Goal: Task Accomplishment & Management: Use online tool/utility

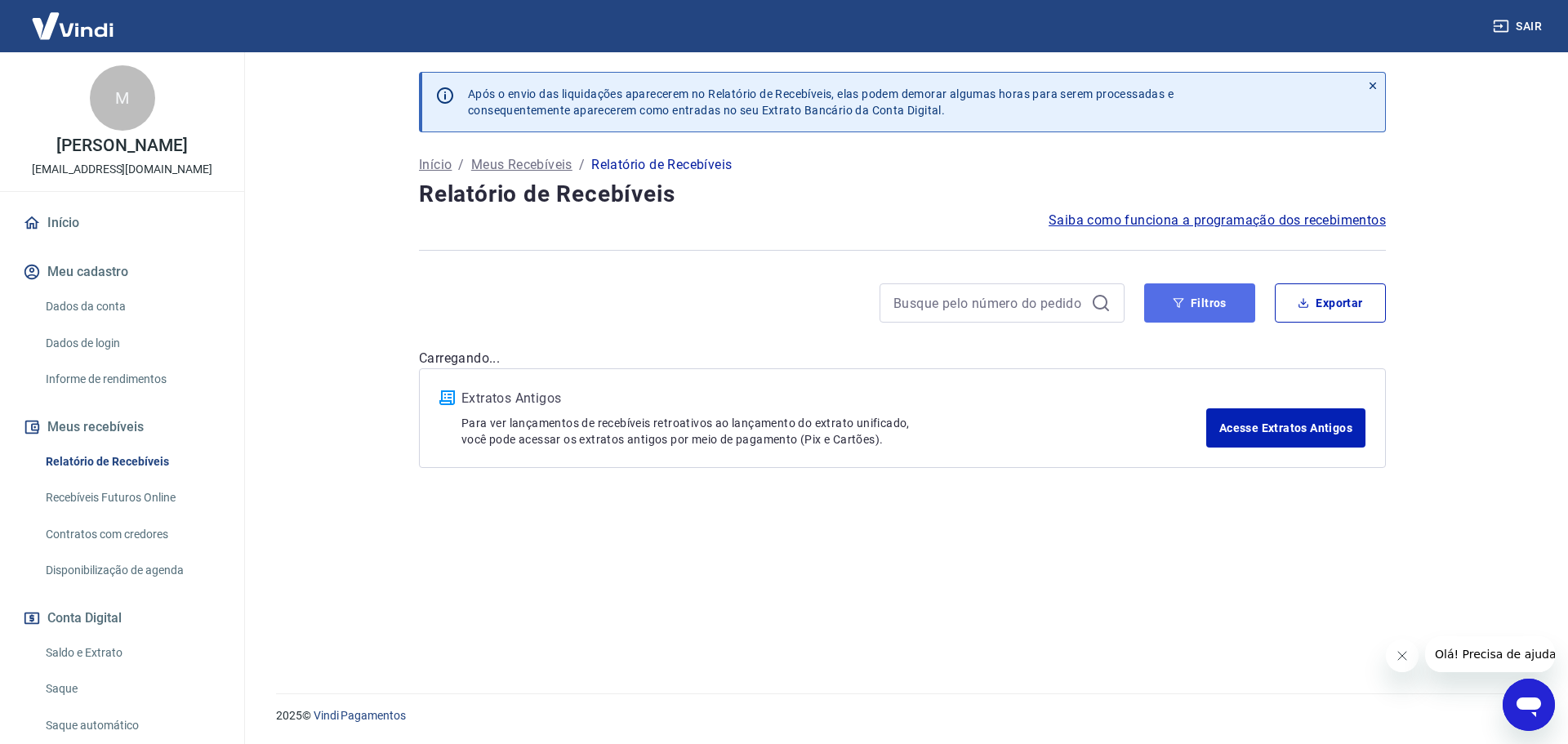
click at [1233, 309] on button "Filtros" at bounding box center [1199, 303] width 111 height 39
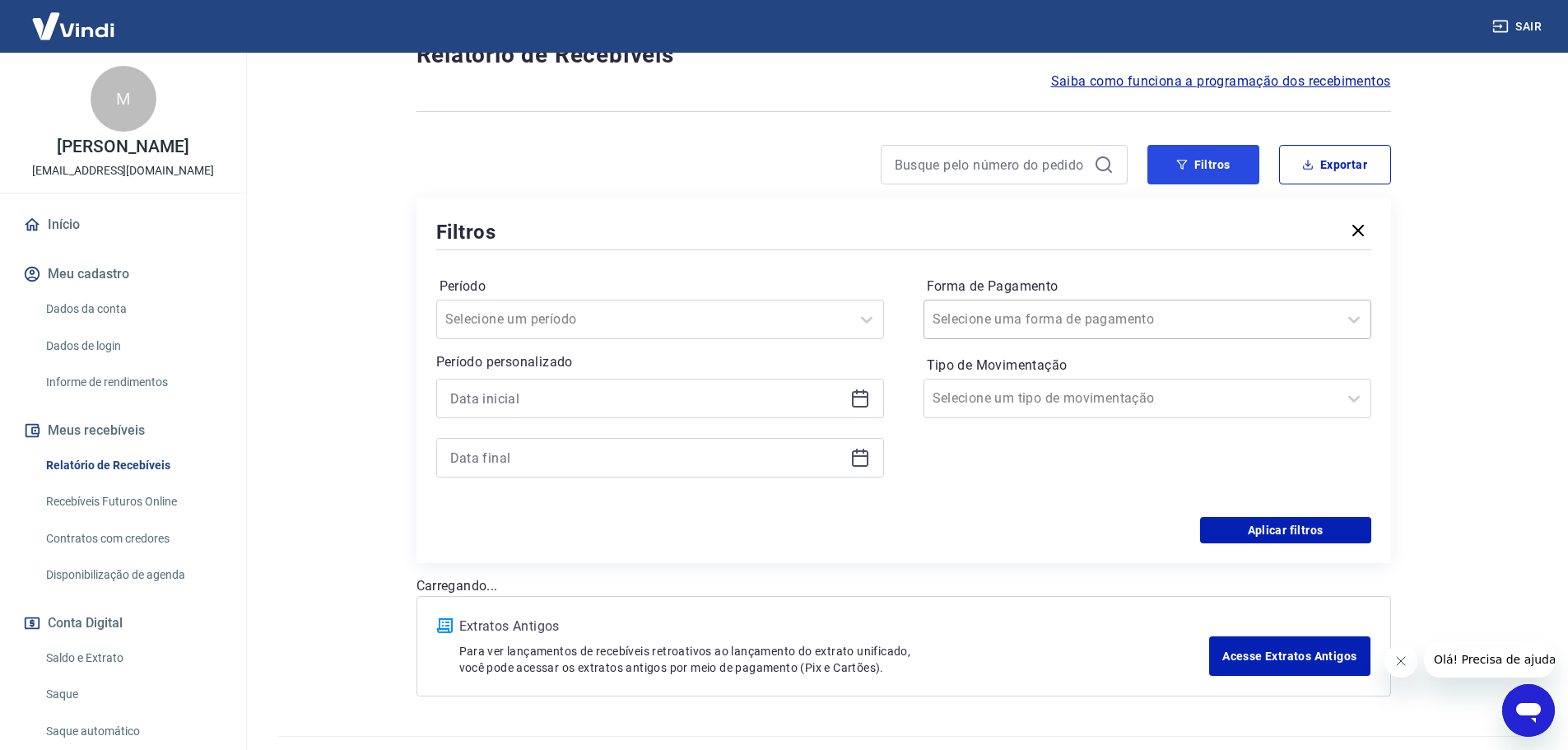
scroll to position [165, 0]
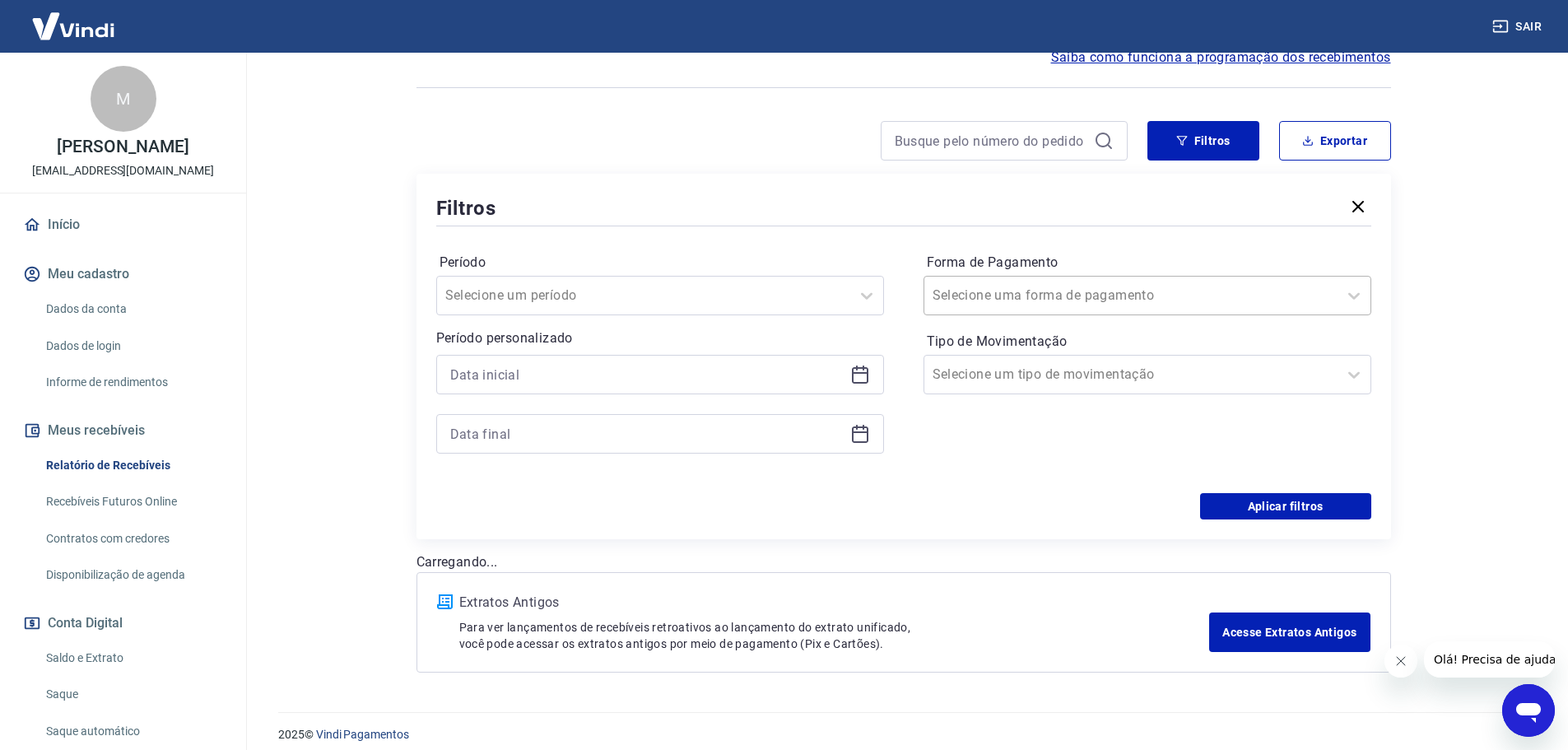
drag, startPoint x: 976, startPoint y: 290, endPoint x: 984, endPoint y: 310, distance: 21.5
click at [976, 290] on input "Forma de Pagamento" at bounding box center [1016, 295] width 166 height 19
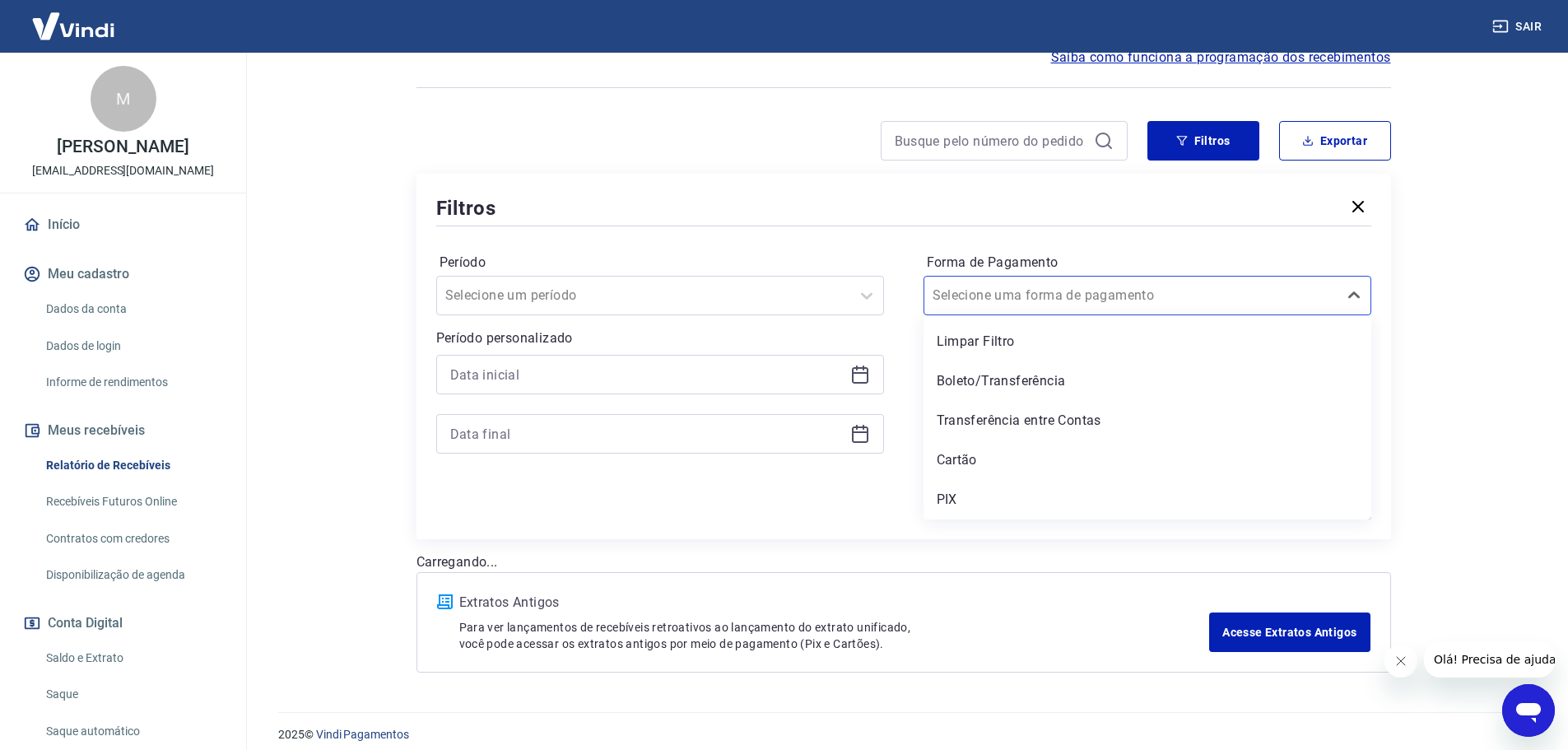
drag, startPoint x: 981, startPoint y: 456, endPoint x: 659, endPoint y: 371, distance: 333.0
click at [981, 455] on div "Cartão" at bounding box center [1147, 460] width 448 height 33
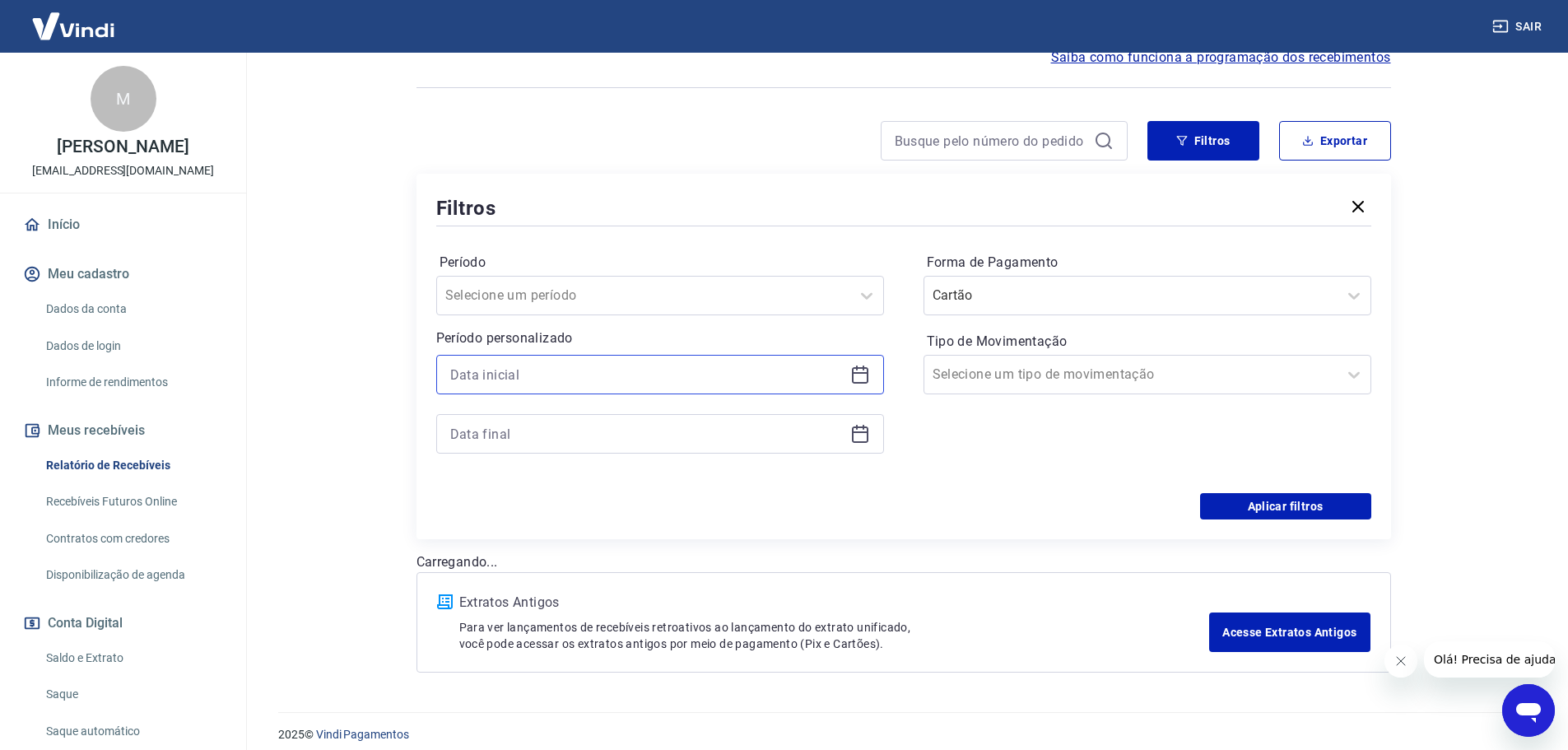
click at [652, 365] on input at bounding box center [646, 375] width 393 height 25
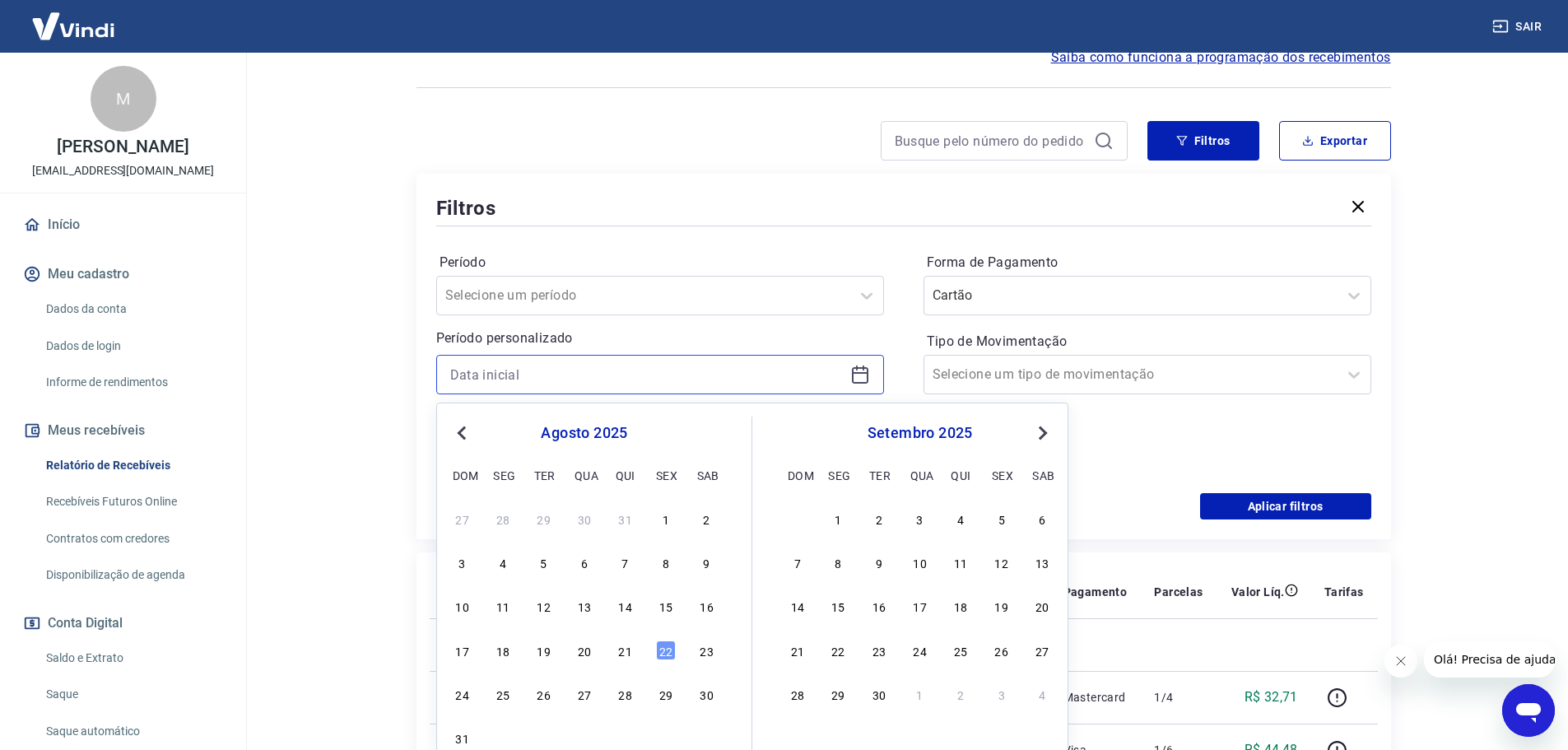
scroll to position [178, 0]
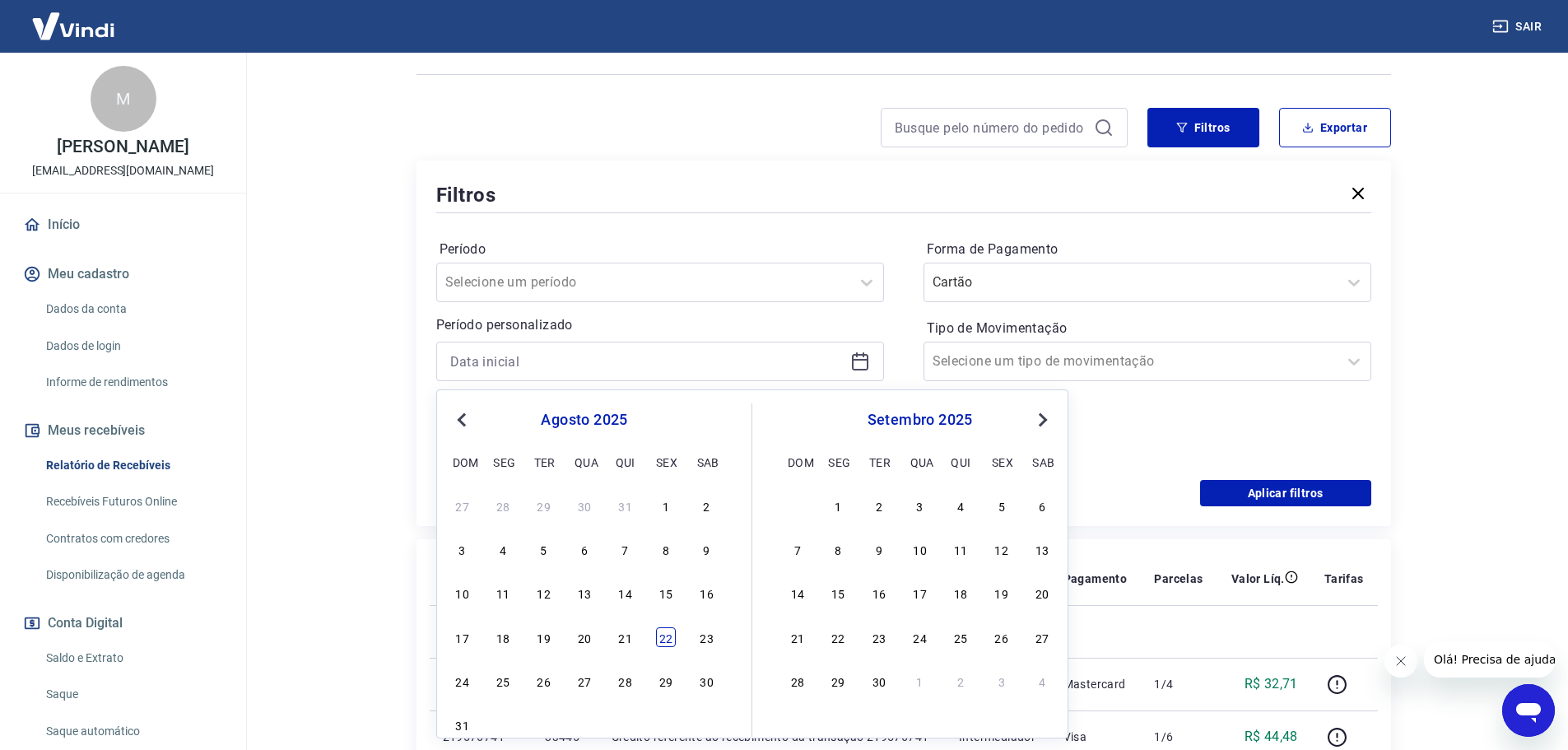
click at [664, 643] on div "22" at bounding box center [666, 637] width 19 height 19
type input "[DATE]"
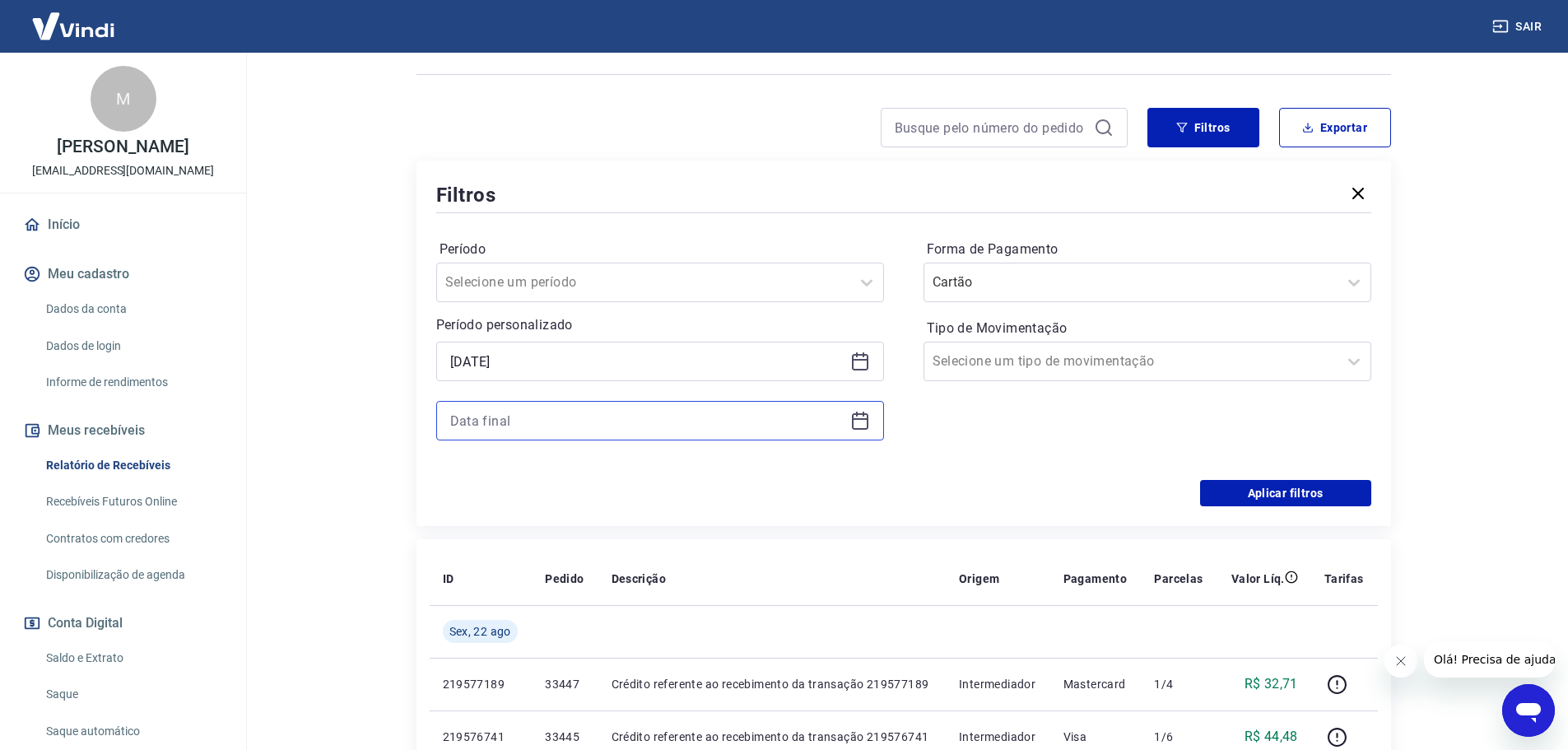
click at [588, 414] on input at bounding box center [646, 421] width 393 height 25
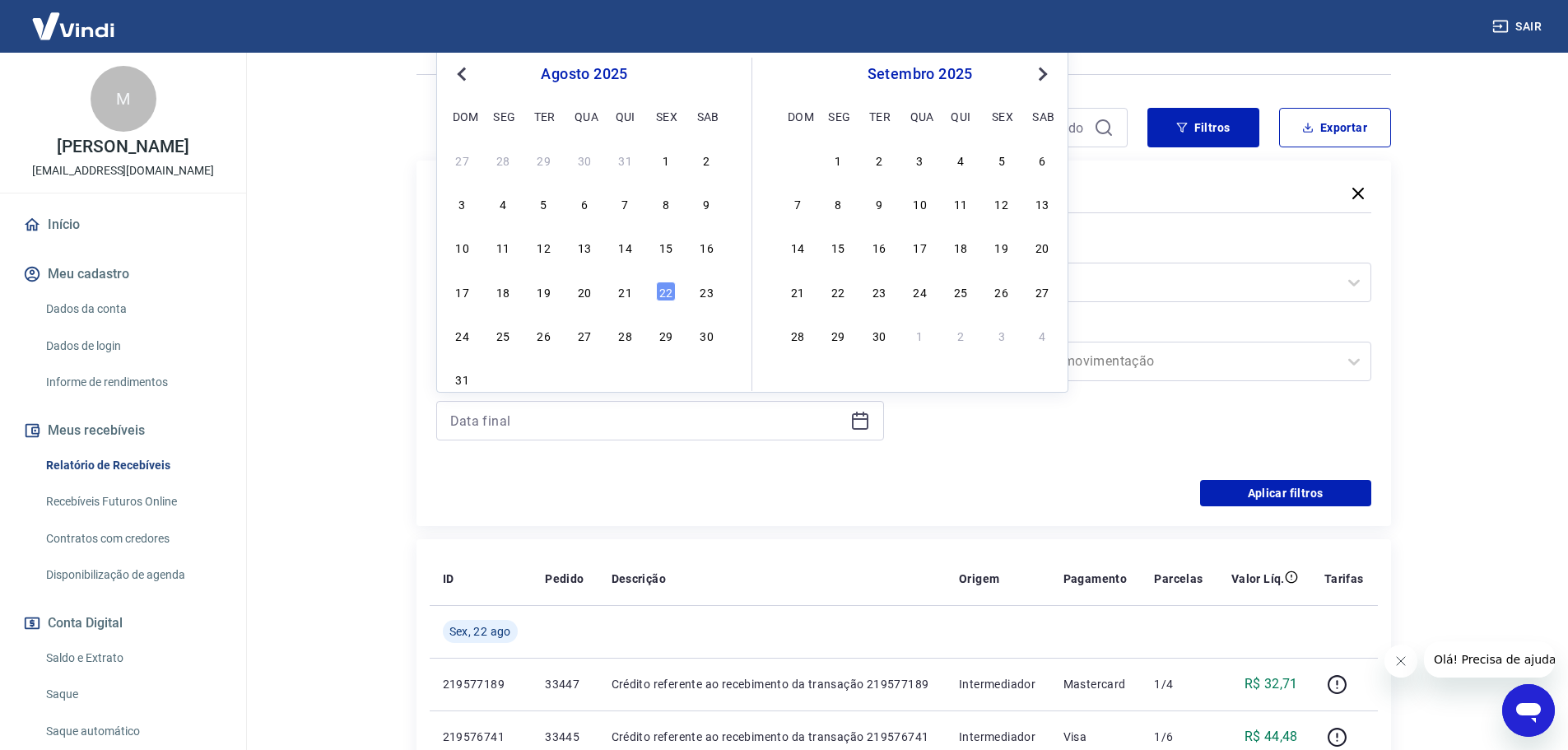
drag, startPoint x: 664, startPoint y: 295, endPoint x: 475, endPoint y: 488, distance: 270.1
click at [665, 294] on div "22" at bounding box center [666, 291] width 19 height 19
click at [1336, 502] on button "Aplicar filtros" at bounding box center [1286, 494] width 171 height 27
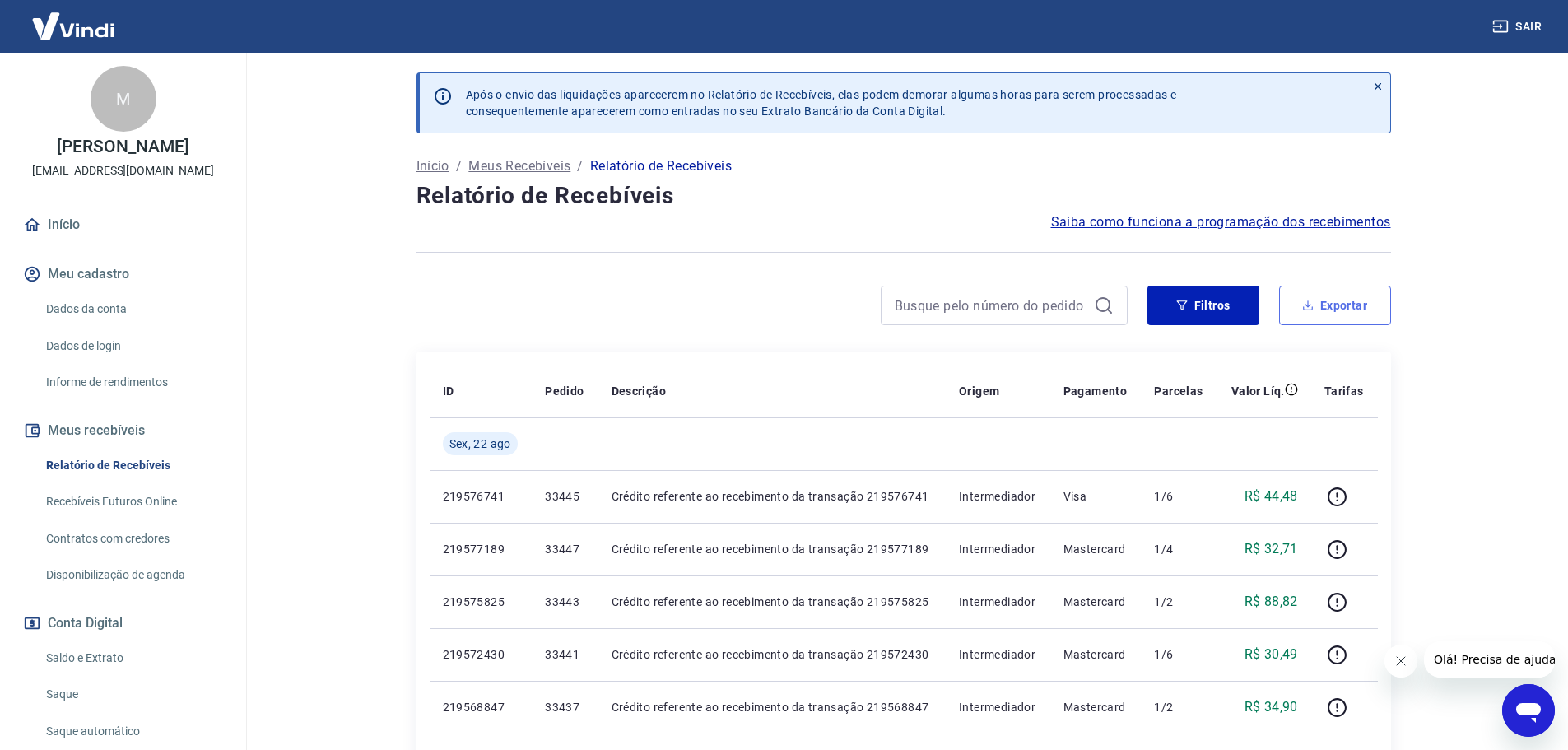
click at [1330, 307] on button "Exportar" at bounding box center [1335, 305] width 112 height 40
type input "[DATE]"
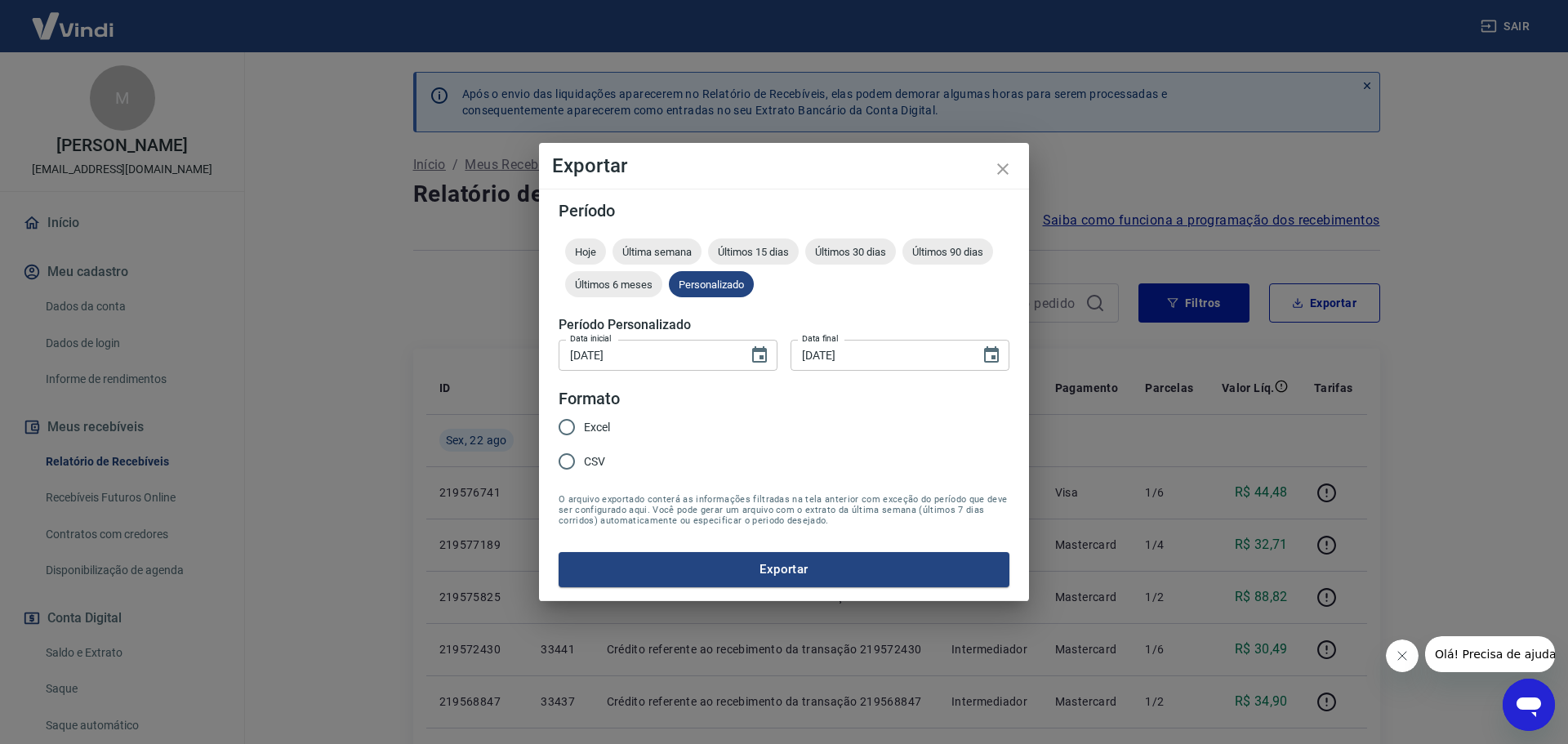
click at [600, 428] on span "Excel" at bounding box center [597, 428] width 26 height 18
click at [584, 428] on input "Excel" at bounding box center [567, 426] width 34 height 34
radio input "true"
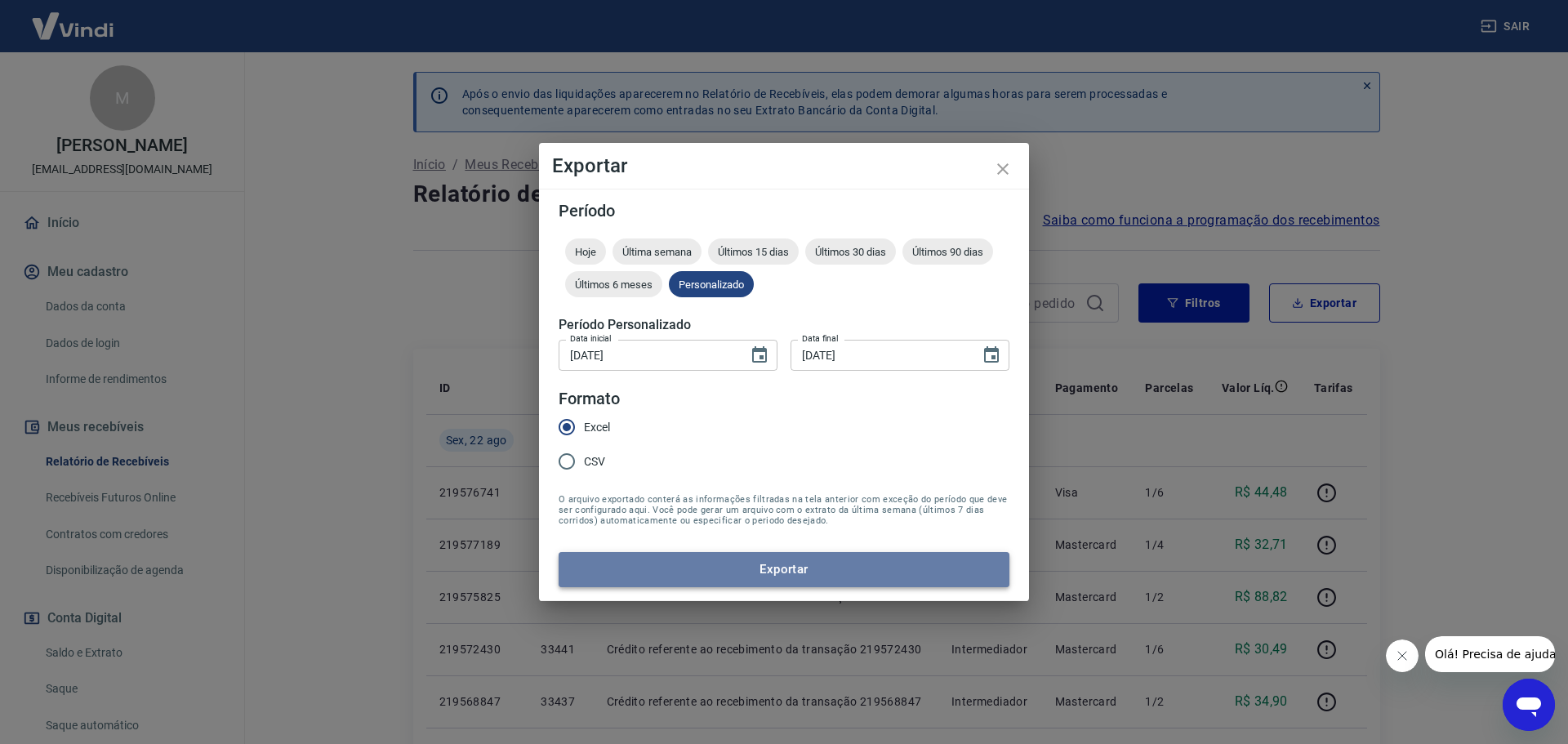
click at [651, 577] on button "Exportar" at bounding box center [784, 569] width 451 height 34
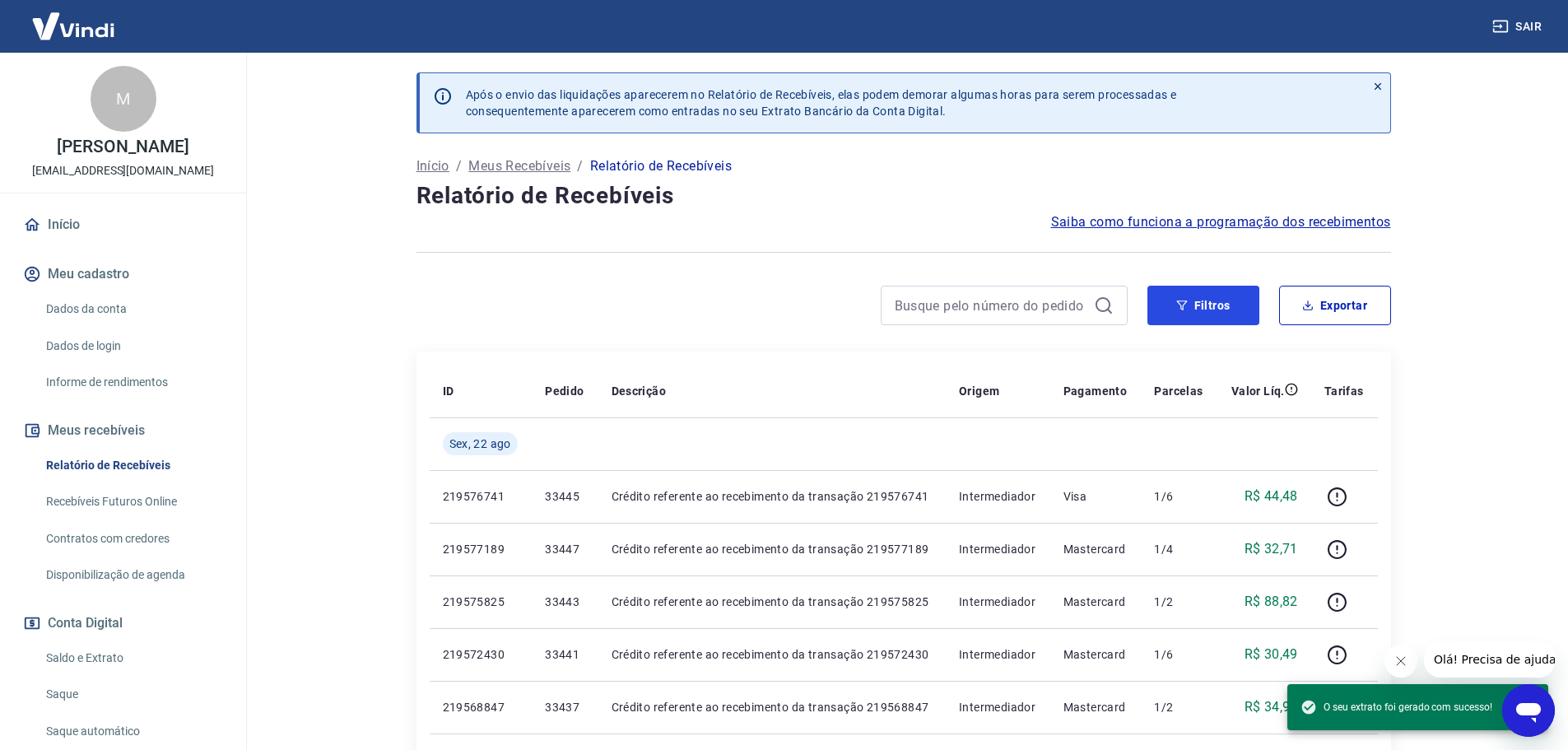
drag, startPoint x: 1228, startPoint y: 310, endPoint x: 795, endPoint y: 307, distance: 433.0
click at [1228, 310] on button "Filtros" at bounding box center [1203, 305] width 112 height 40
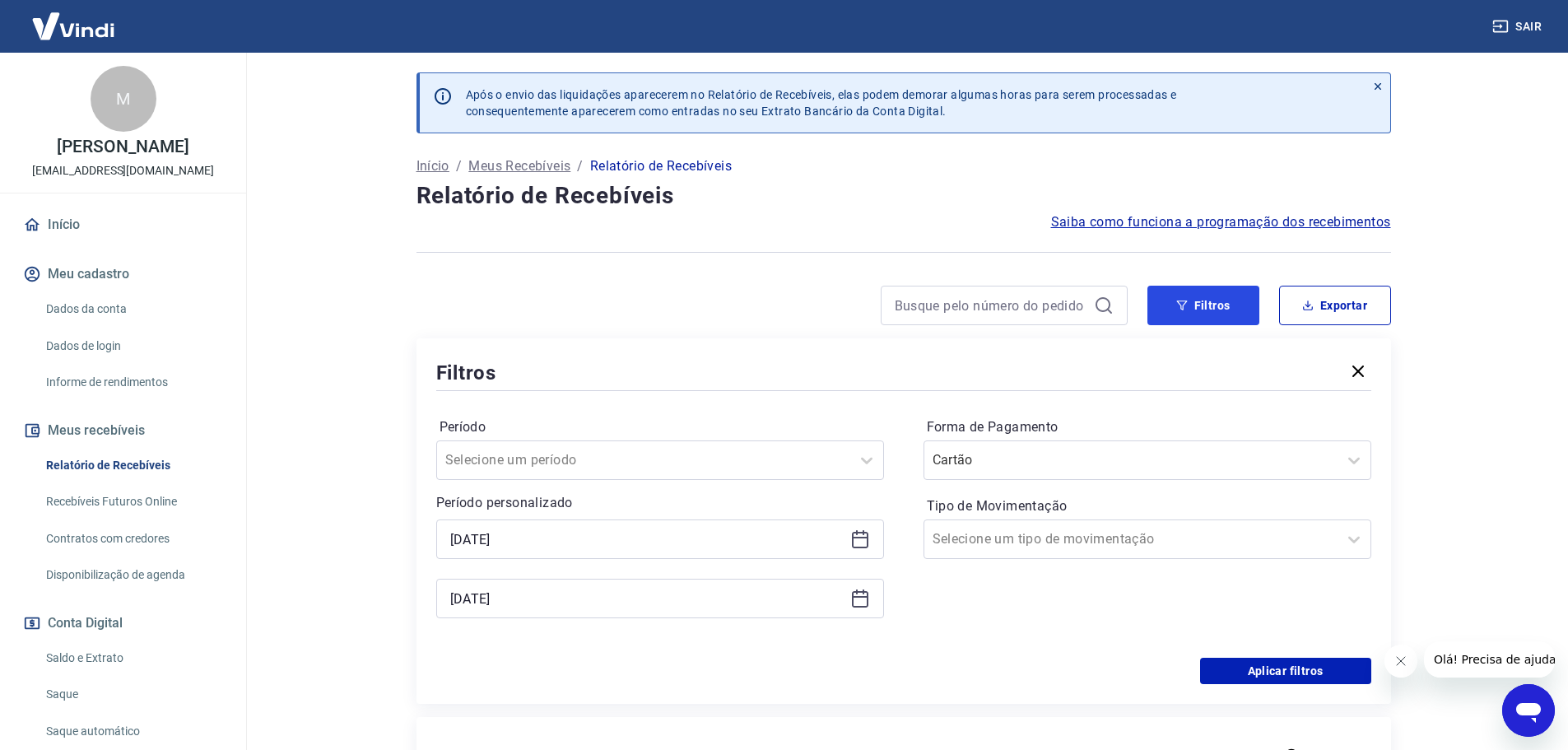
scroll to position [82, 0]
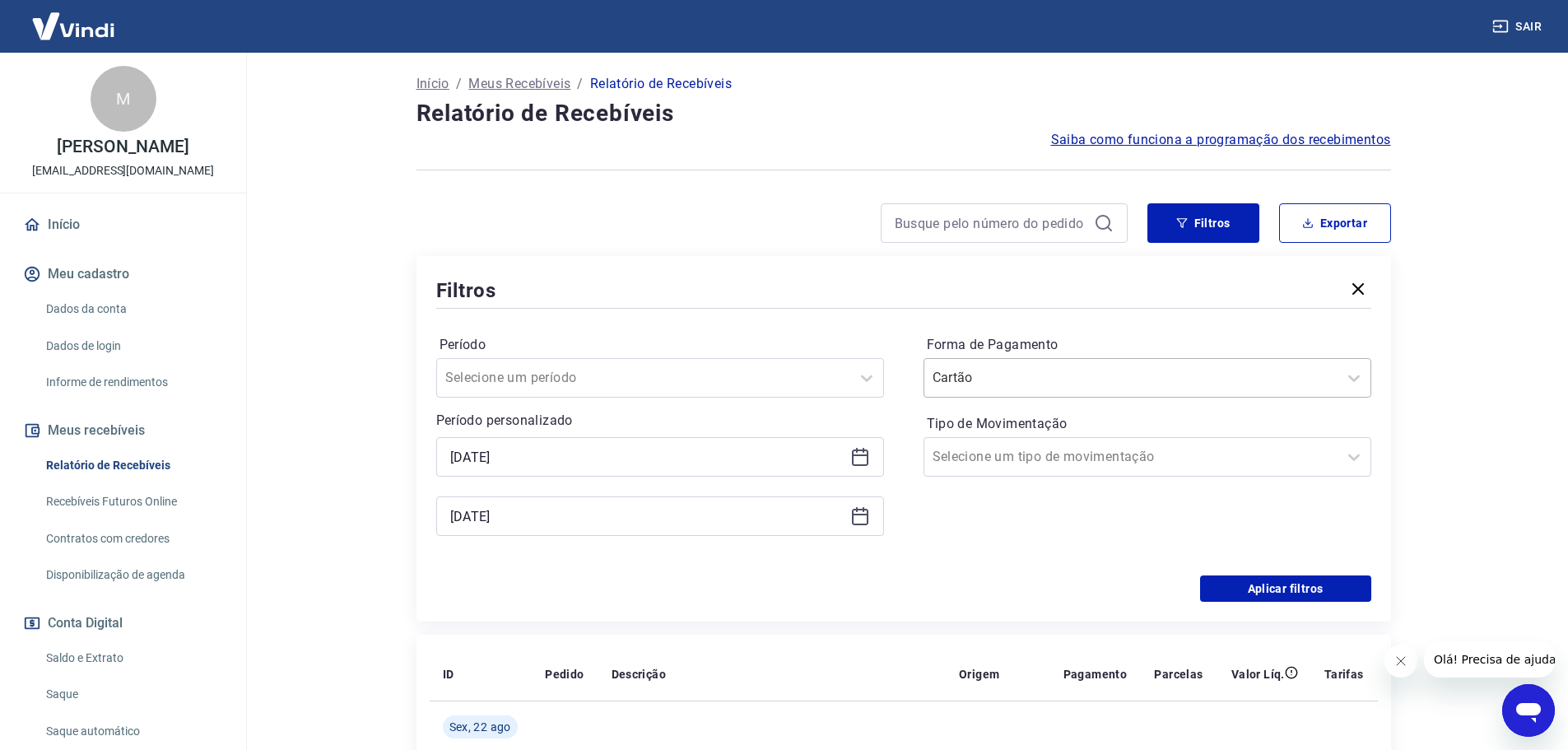
click at [1057, 381] on input "Forma de Pagamento" at bounding box center [1016, 378] width 166 height 19
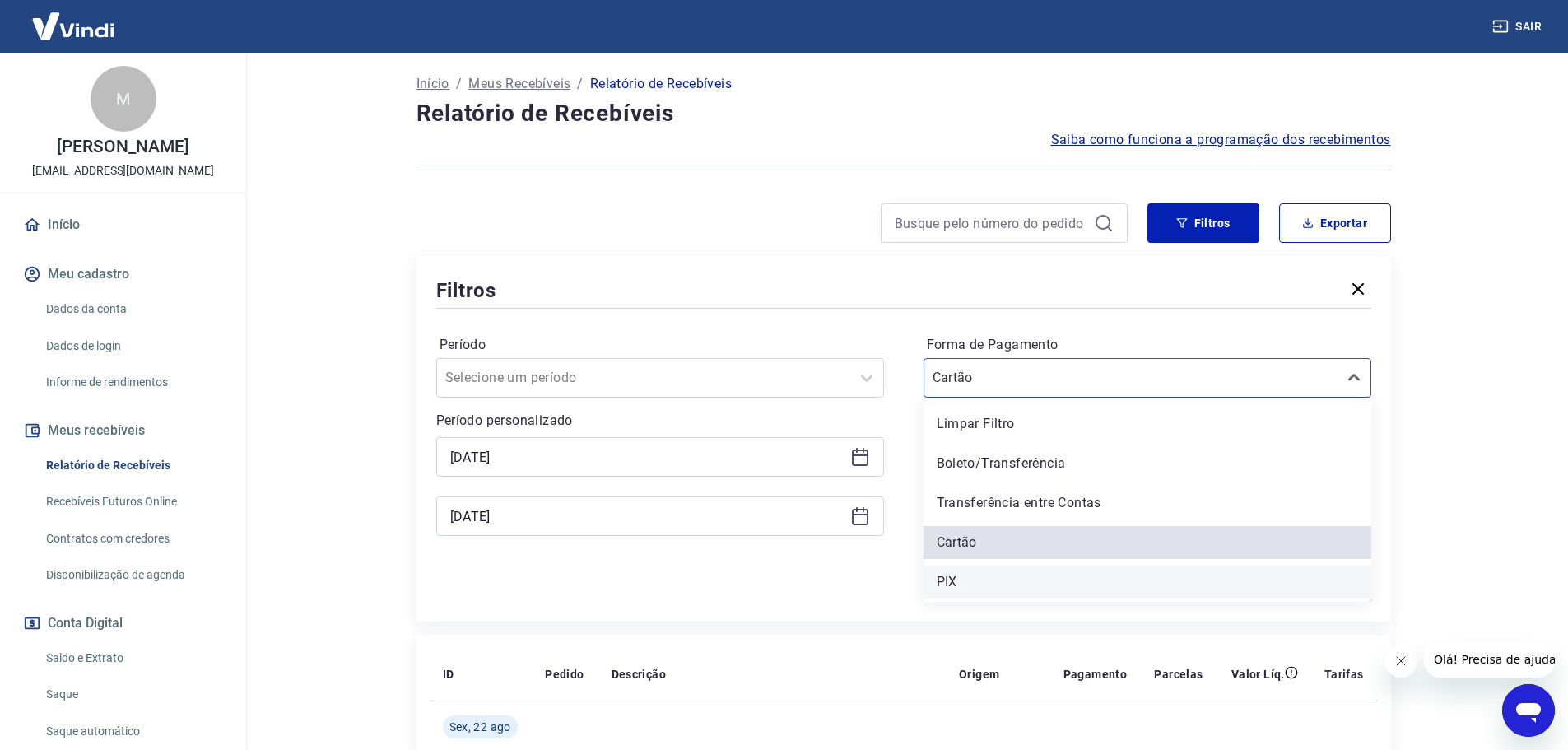
click at [957, 579] on div "PIX" at bounding box center [1147, 582] width 448 height 33
click at [544, 454] on input "[DATE]" at bounding box center [646, 457] width 393 height 25
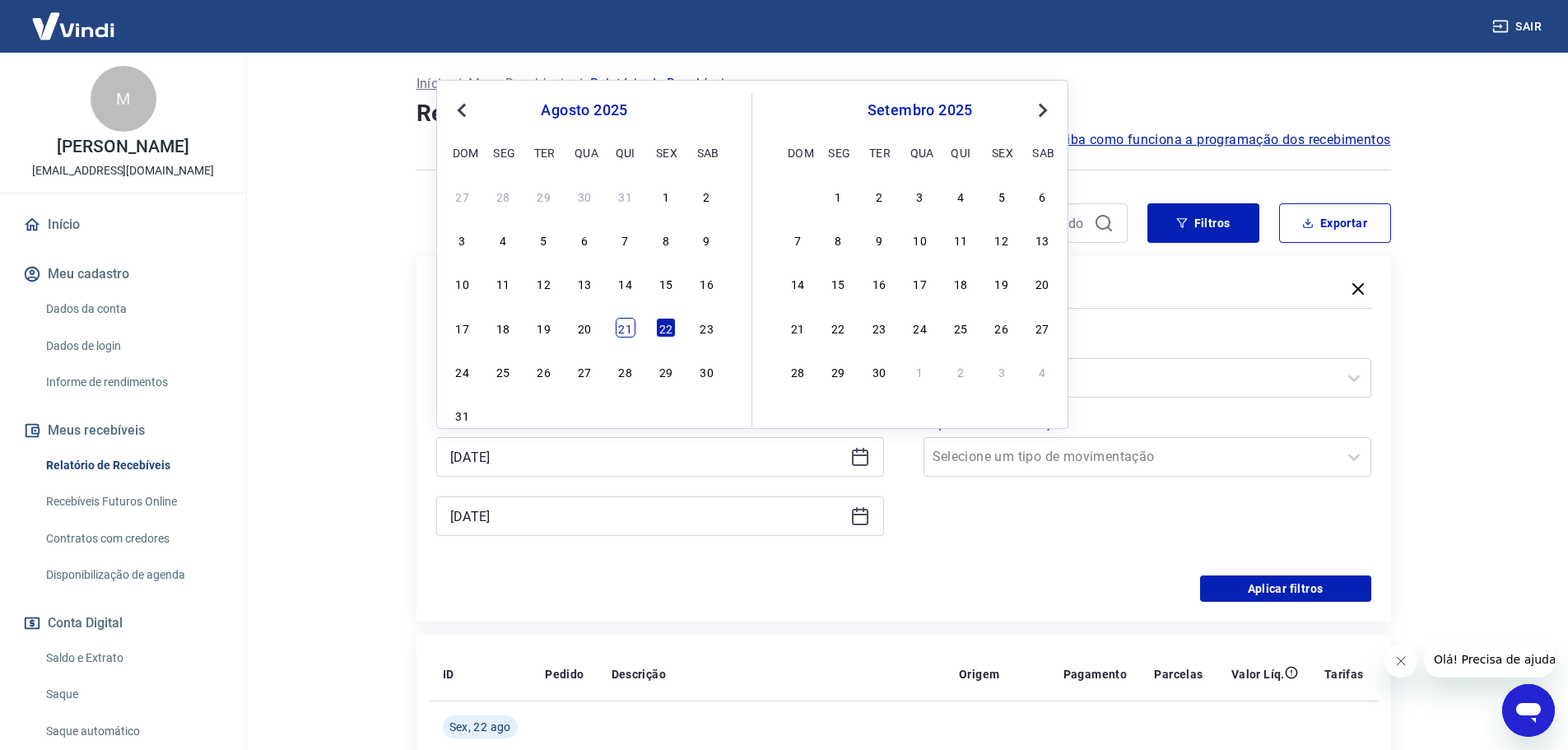
click at [617, 332] on div "21" at bounding box center [625, 327] width 19 height 19
type input "[DATE]"
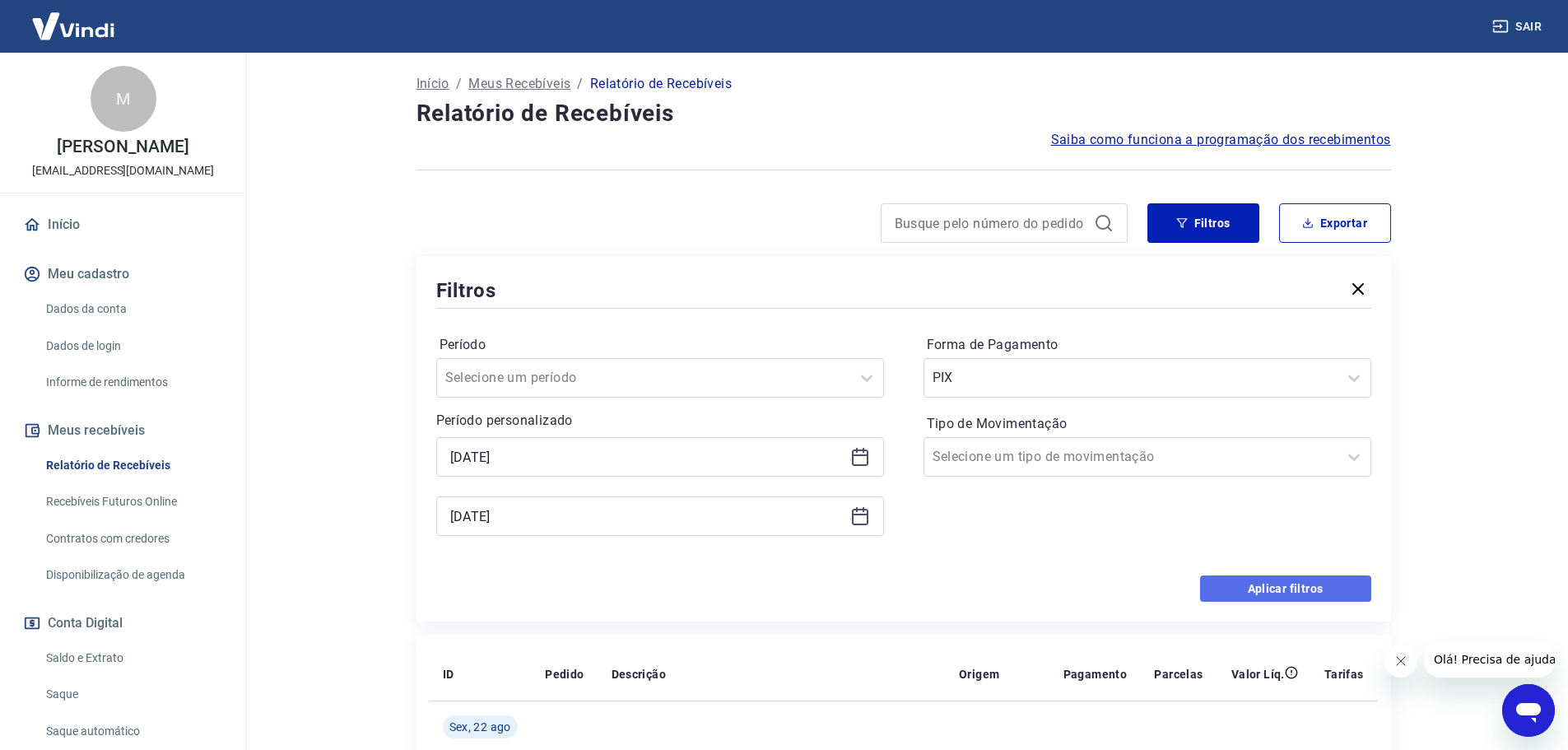
click at [1266, 590] on button "Aplicar filtros" at bounding box center [1286, 589] width 171 height 27
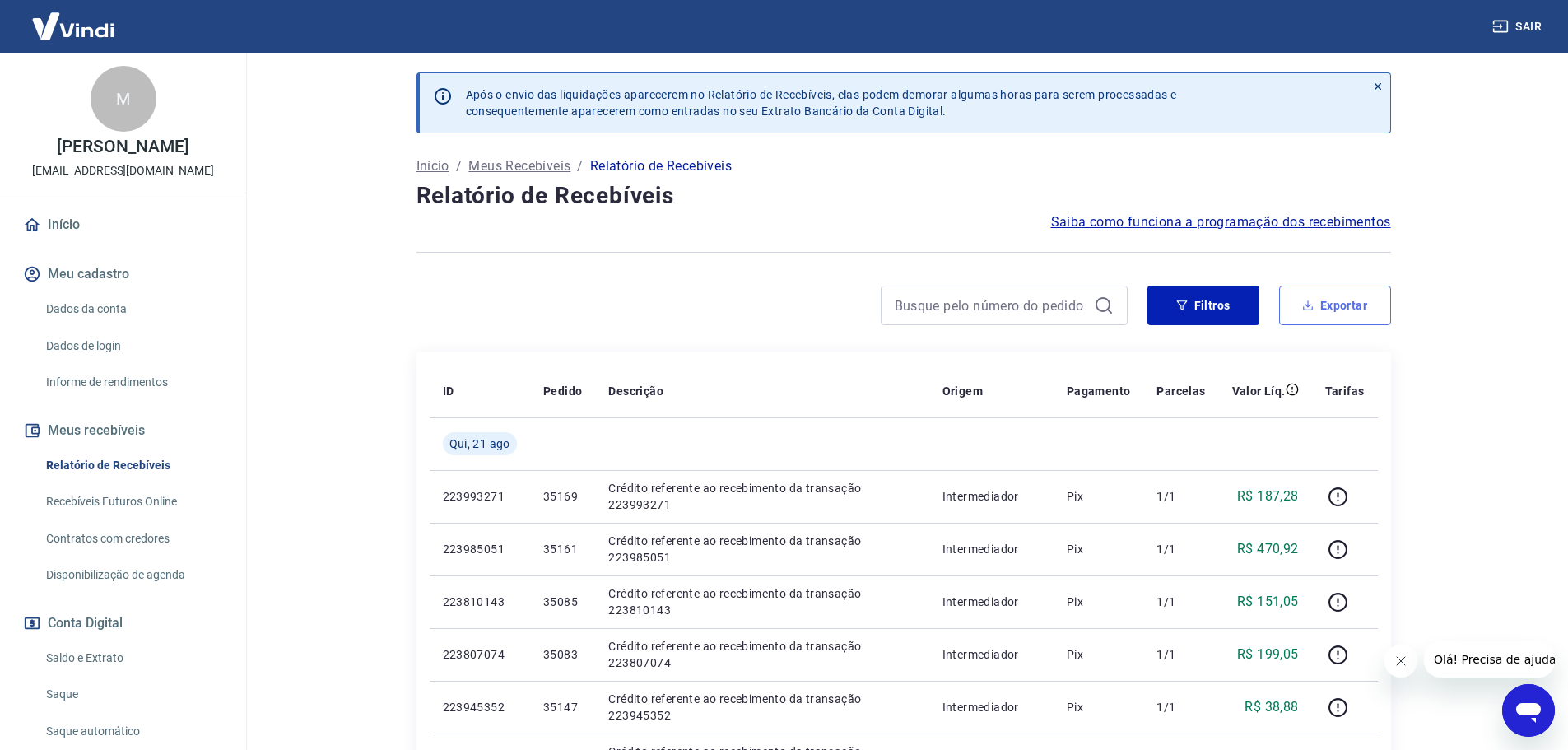
click at [1330, 314] on button "Exportar" at bounding box center [1335, 305] width 112 height 40
type input "[DATE]"
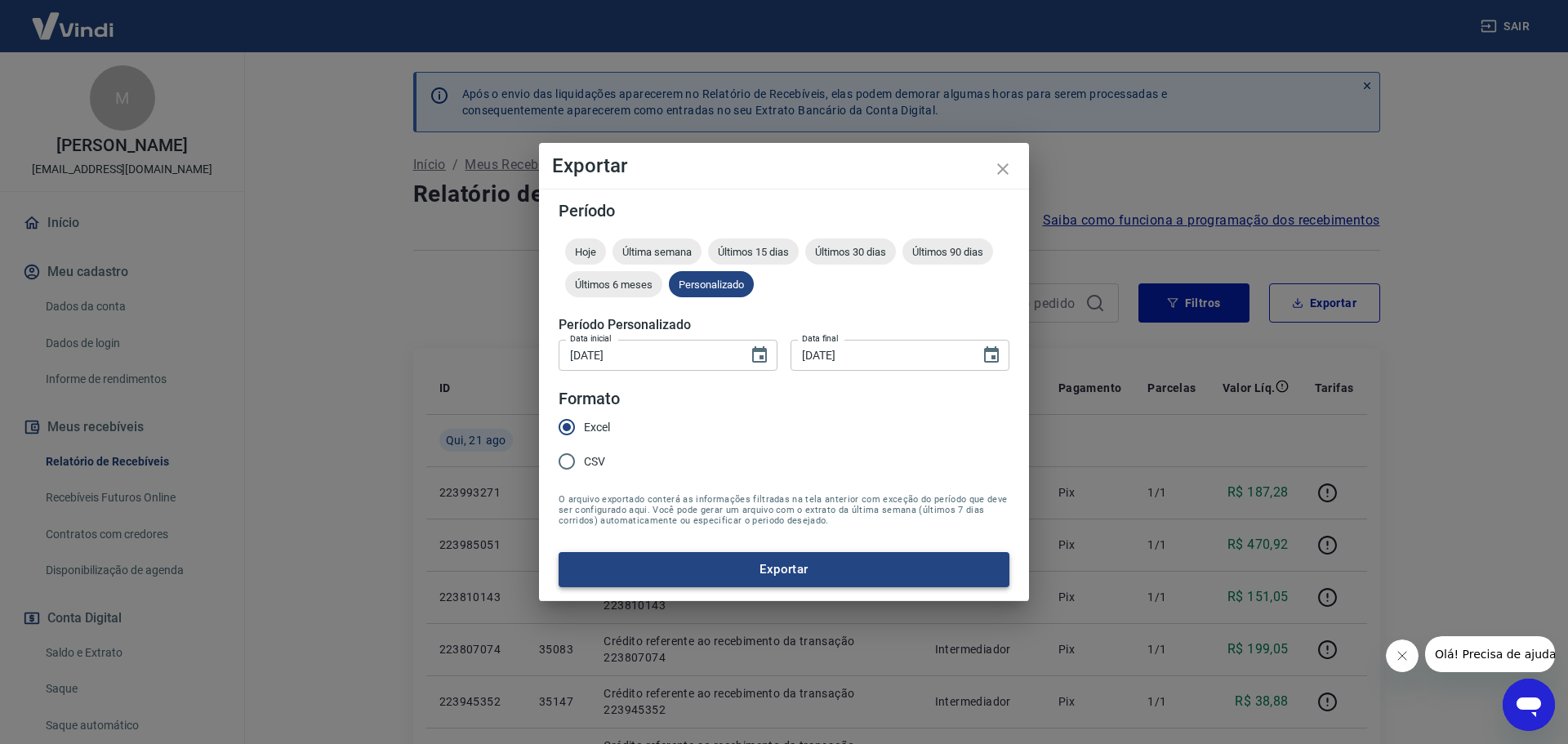
click at [651, 569] on button "Exportar" at bounding box center [784, 569] width 451 height 34
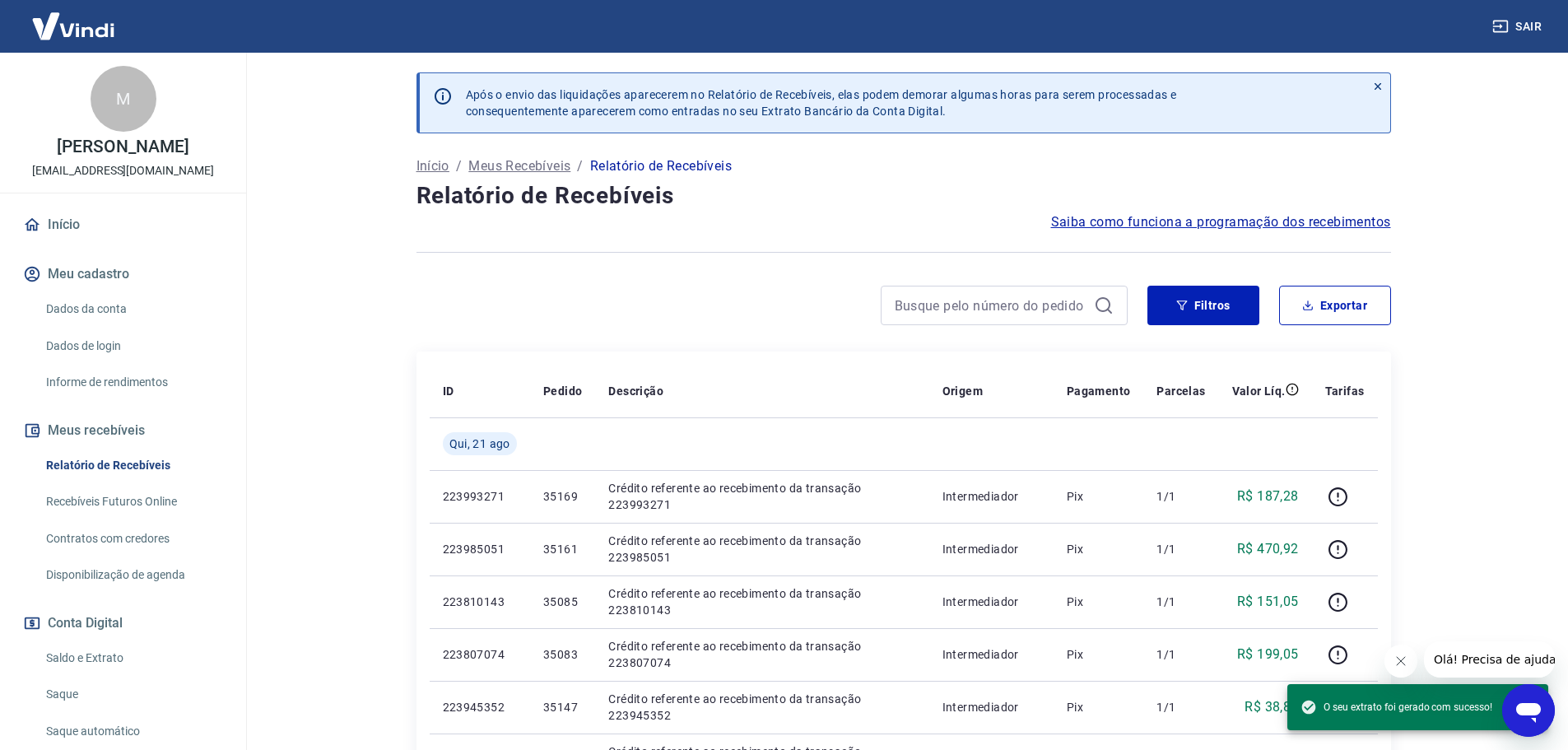
drag, startPoint x: 102, startPoint y: 663, endPoint x: 291, endPoint y: 425, distance: 303.9
click at [102, 663] on link "Saldo e Extrato" at bounding box center [133, 658] width 186 height 34
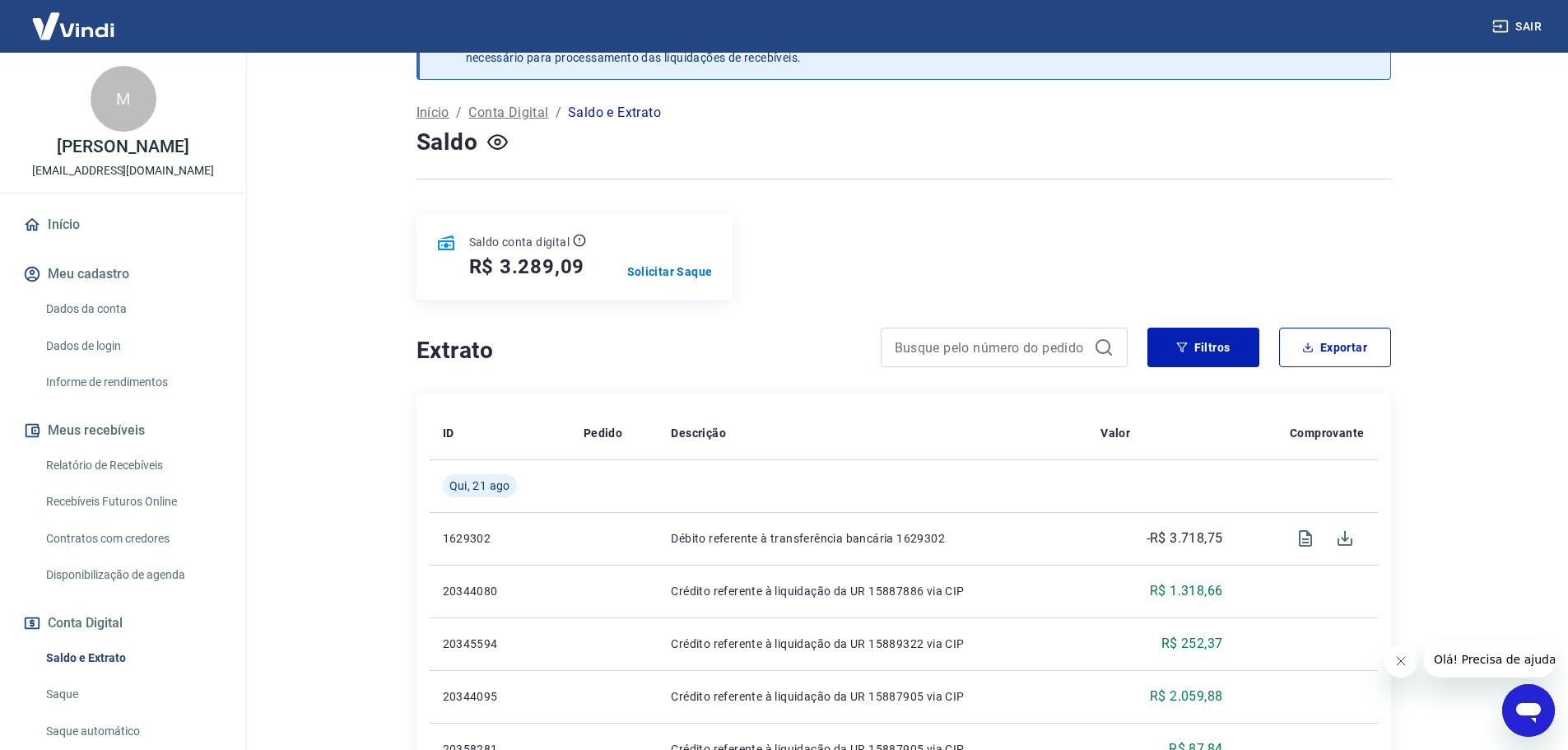
scroll to position [165, 0]
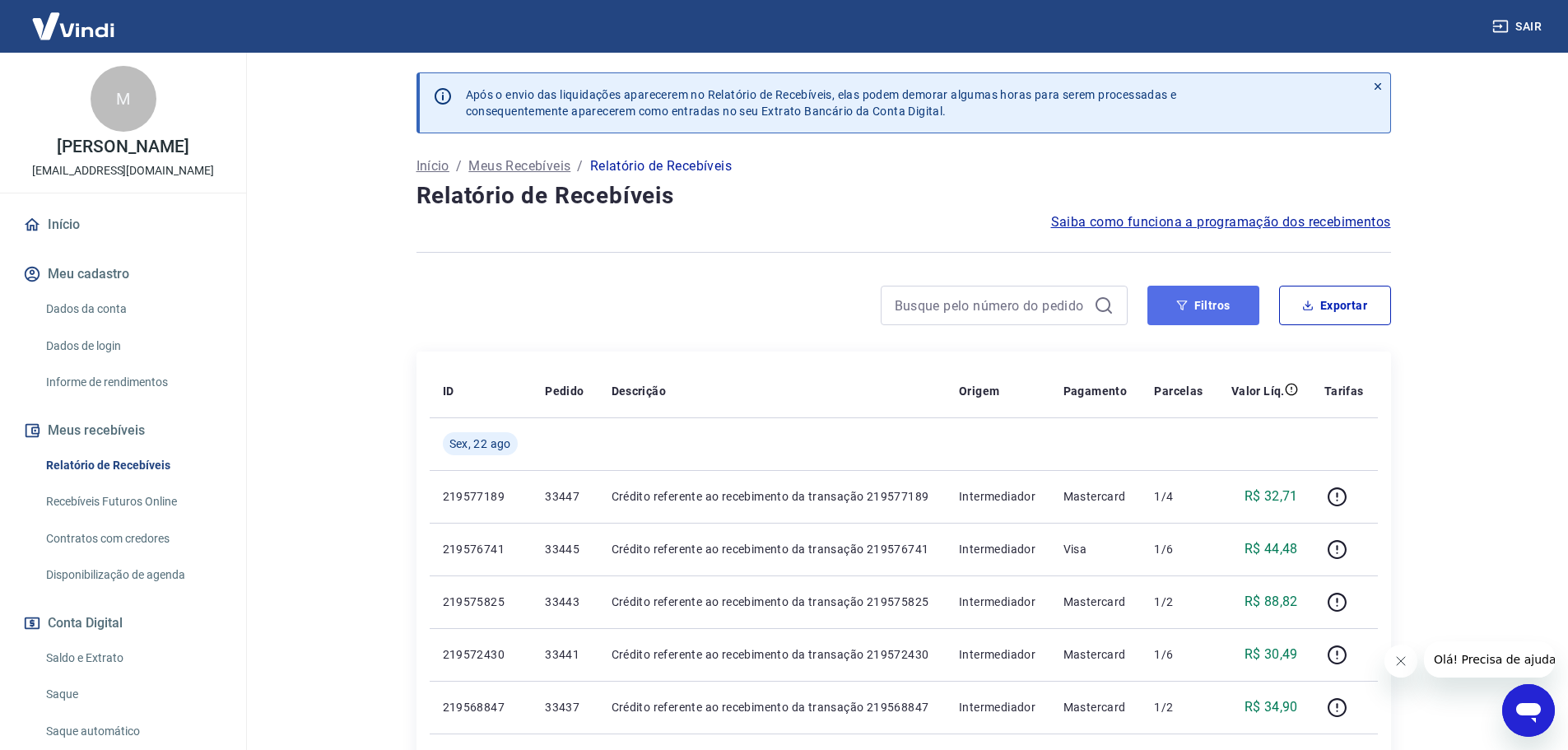
click at [1188, 321] on button "Filtros" at bounding box center [1203, 305] width 112 height 40
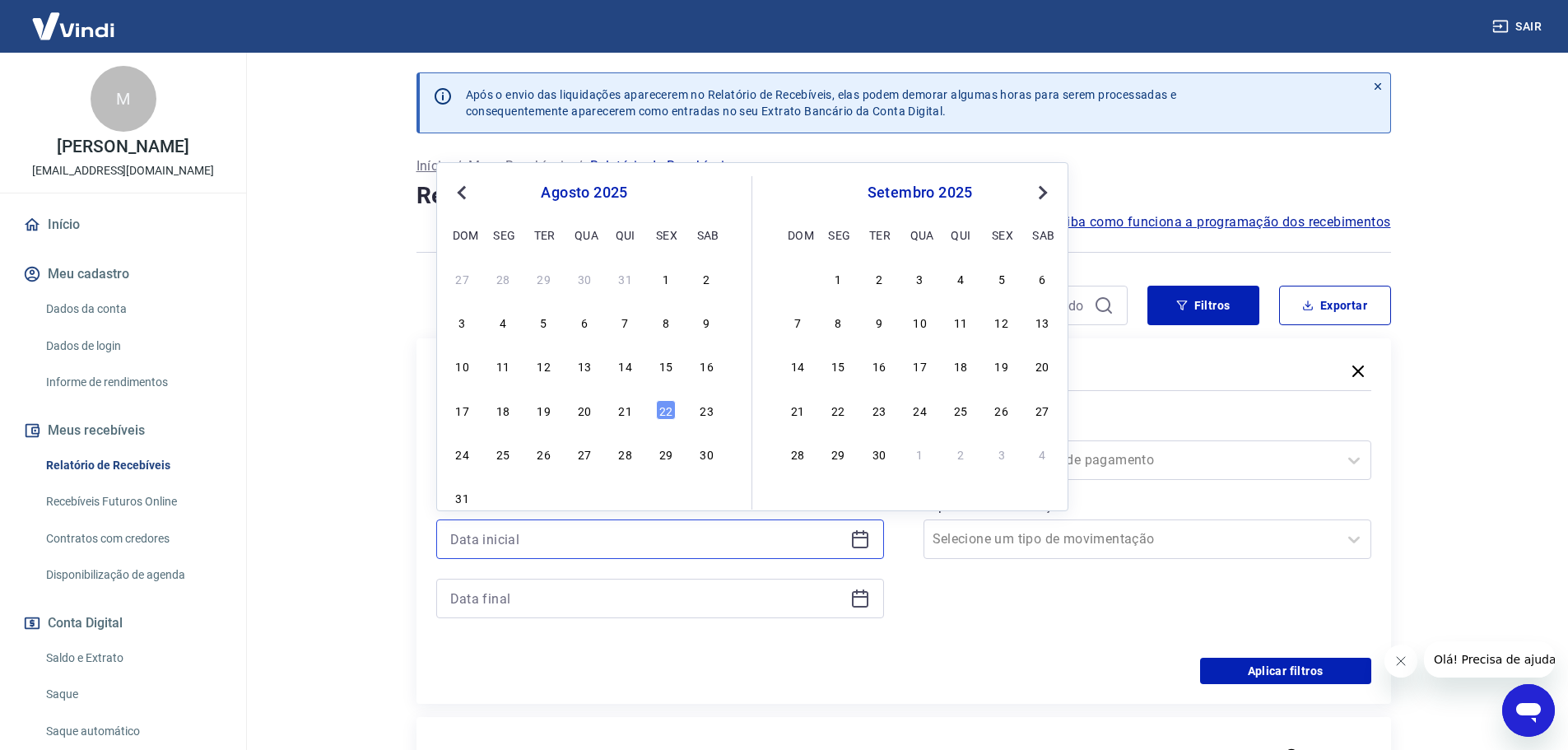
click at [567, 532] on input at bounding box center [646, 540] width 393 height 25
click at [584, 412] on div "20" at bounding box center [584, 410] width 19 height 19
type input "20/08/2025"
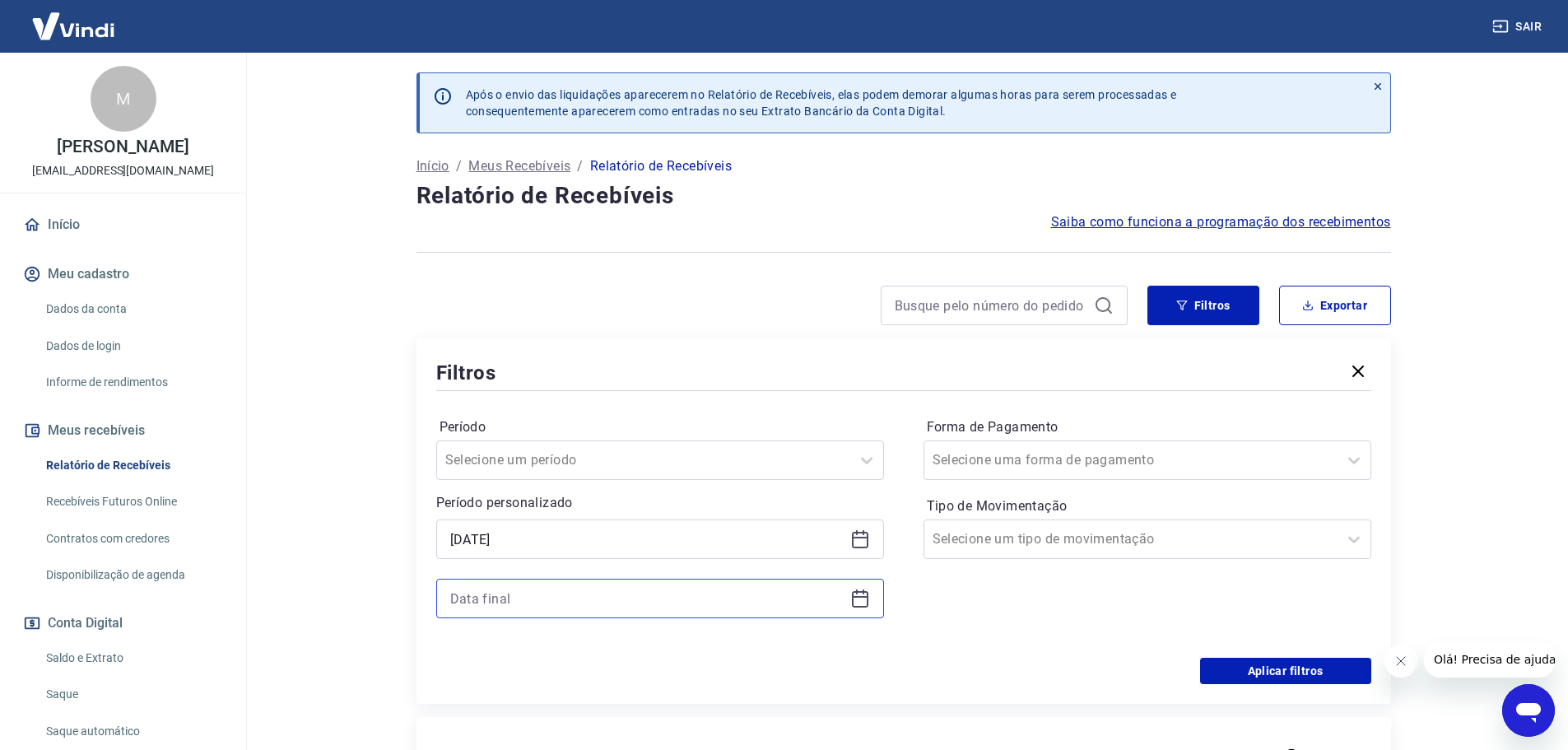
click at [529, 589] on input at bounding box center [646, 599] width 393 height 25
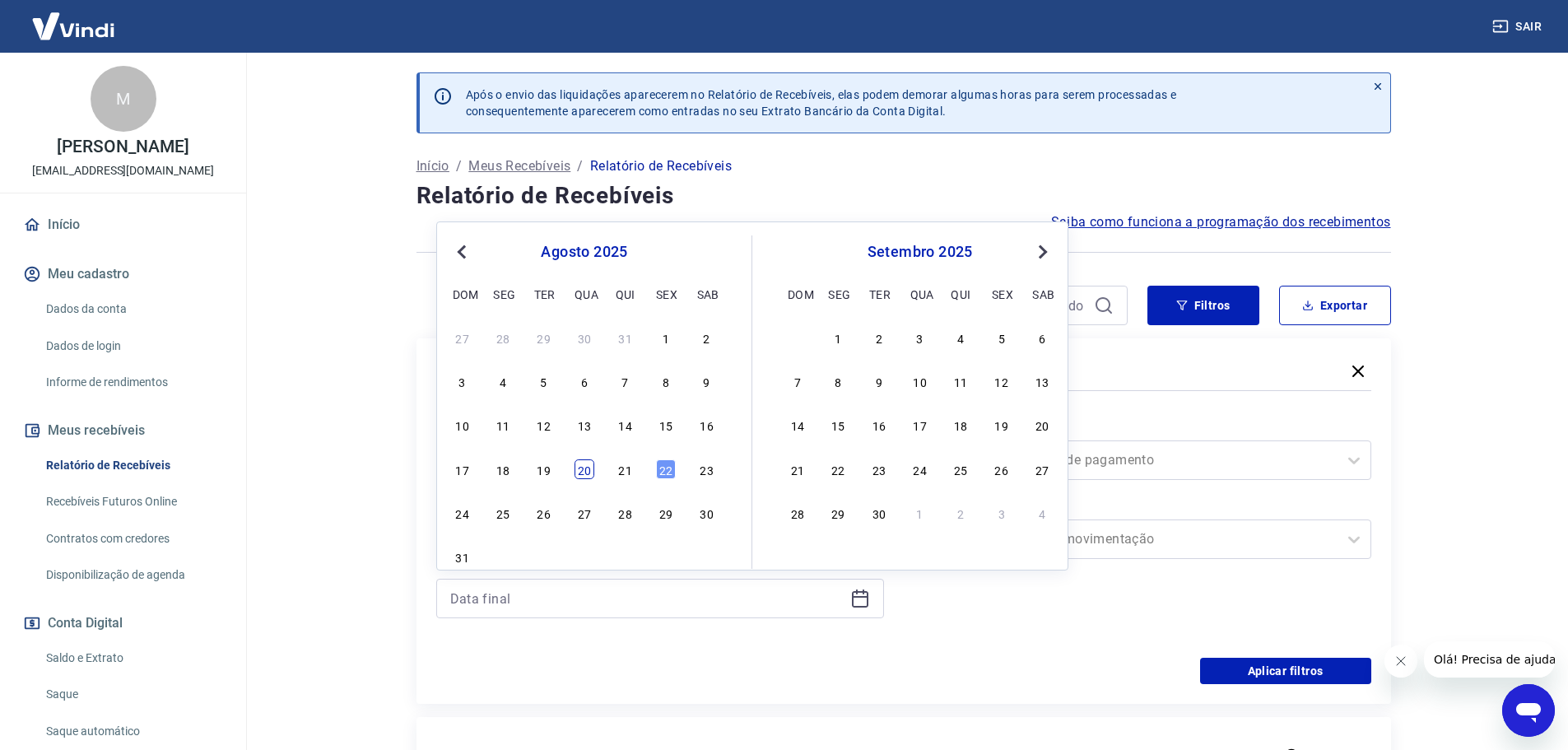
click at [585, 463] on div "20" at bounding box center [584, 470] width 19 height 19
type input "20/08/2025"
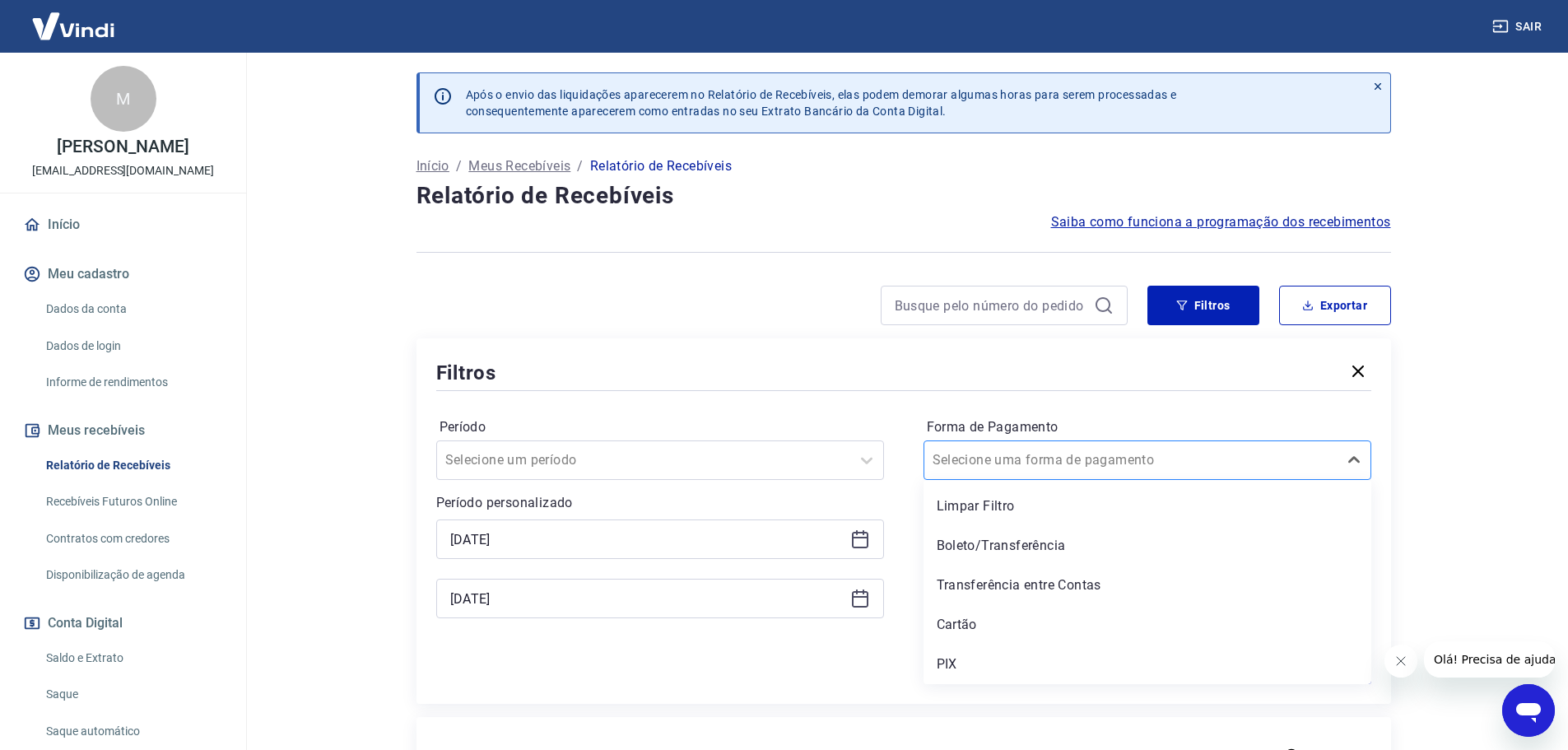
click at [1184, 462] on div at bounding box center [1130, 460] width 397 height 23
click at [951, 627] on div "Cartão" at bounding box center [1147, 624] width 448 height 33
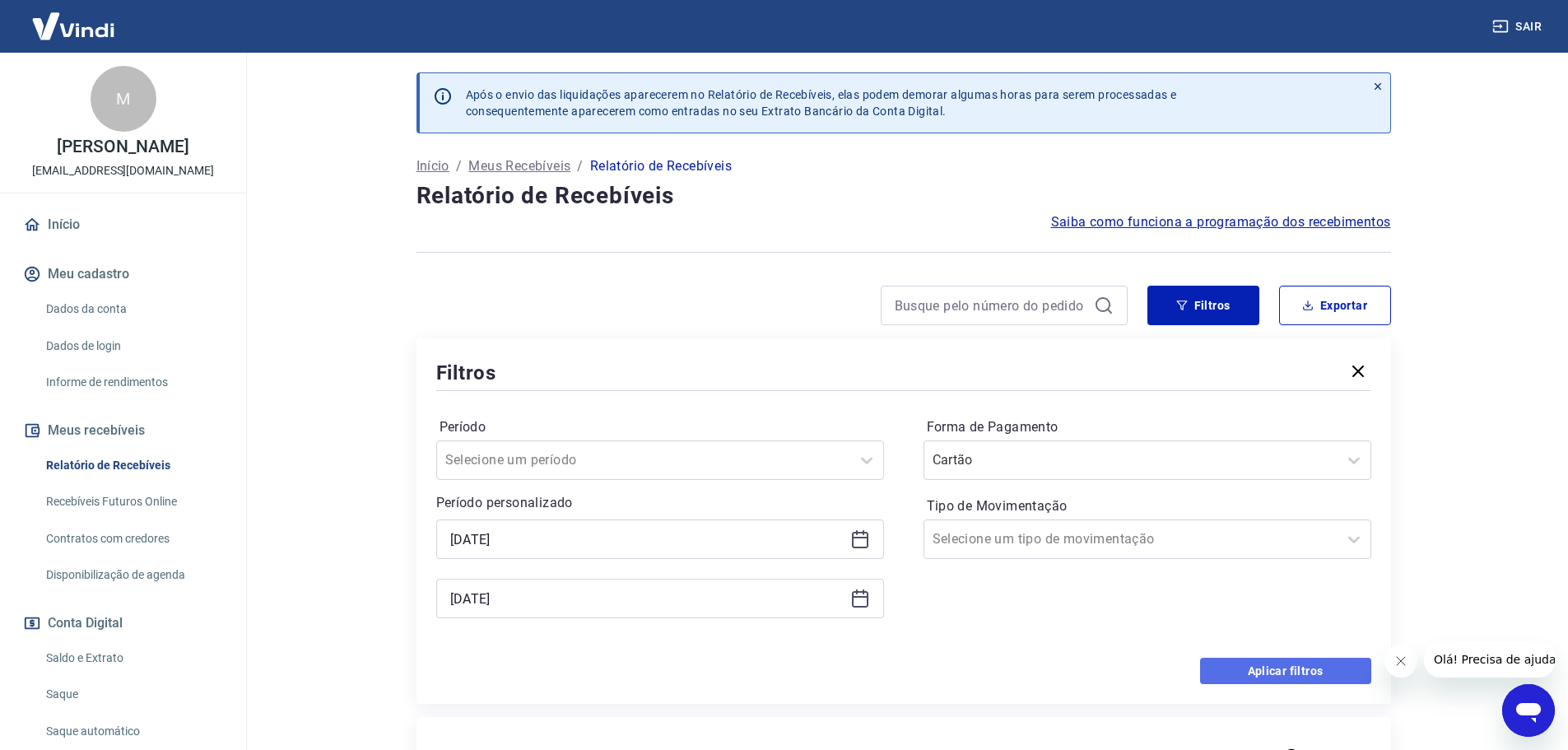
click at [1292, 679] on button "Aplicar filtros" at bounding box center [1286, 671] width 171 height 27
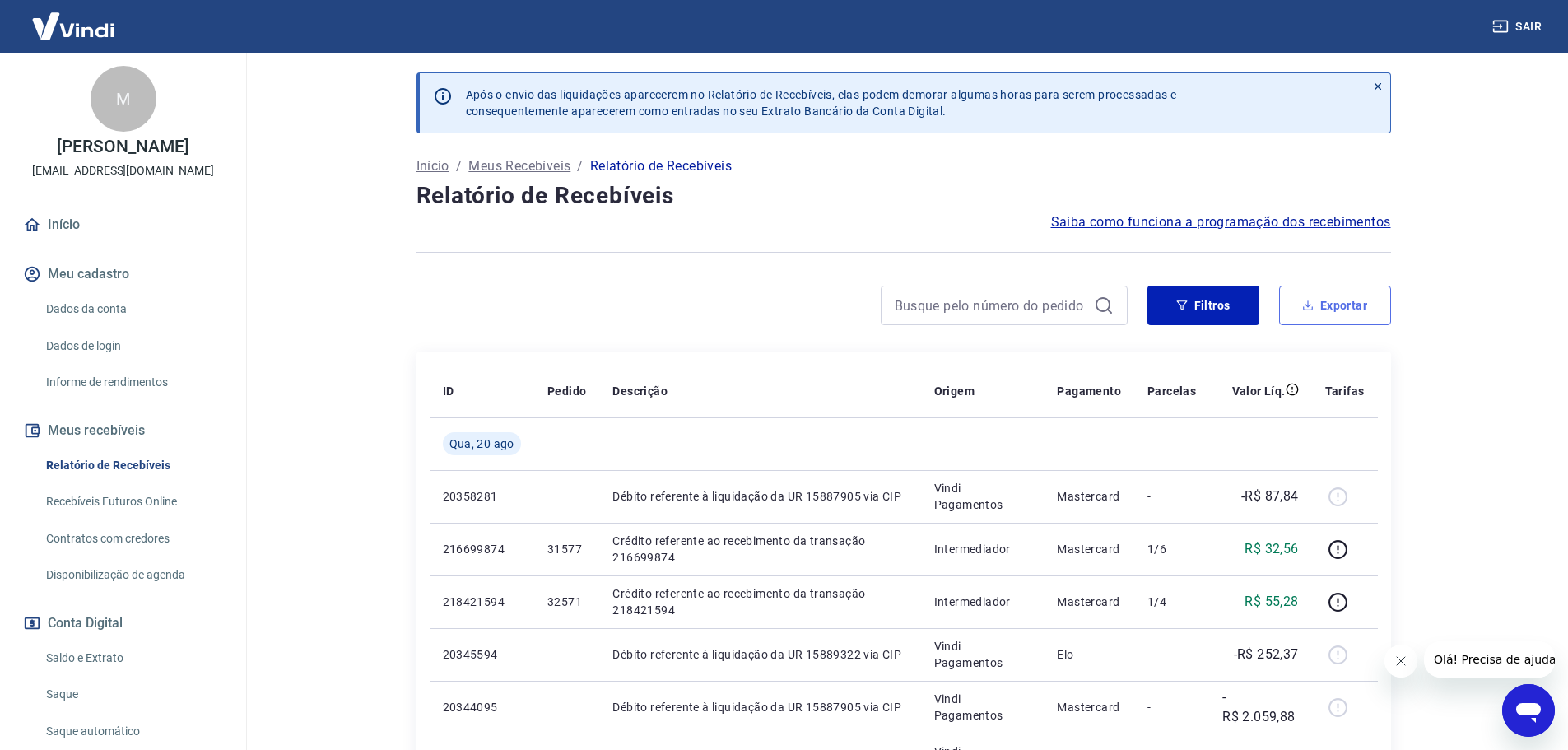
click at [1336, 298] on button "Exportar" at bounding box center [1335, 305] width 112 height 40
type input "20/08/2025"
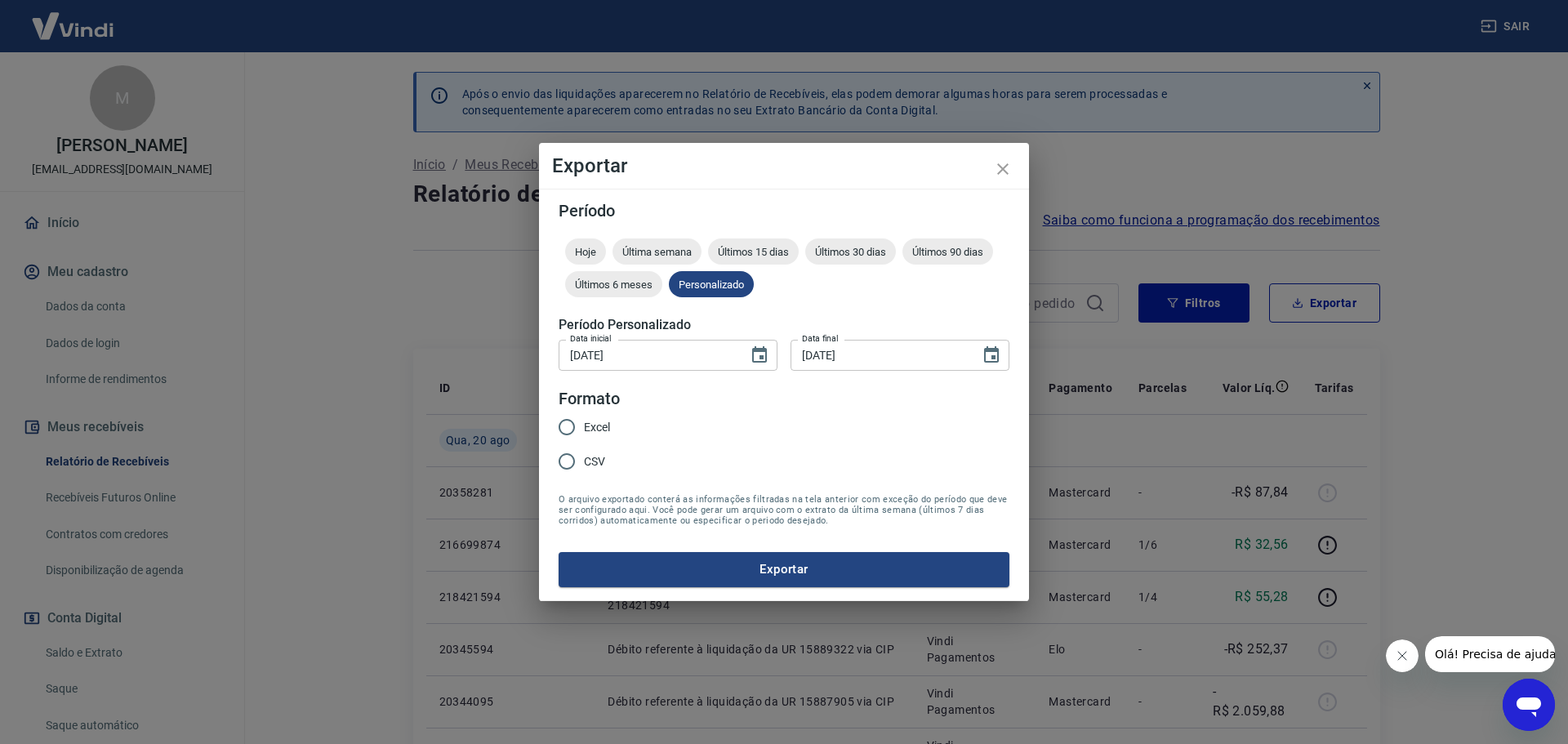
click at [601, 429] on span "Excel" at bounding box center [597, 428] width 26 height 18
click at [584, 429] on input "Excel" at bounding box center [567, 426] width 34 height 34
radio input "true"
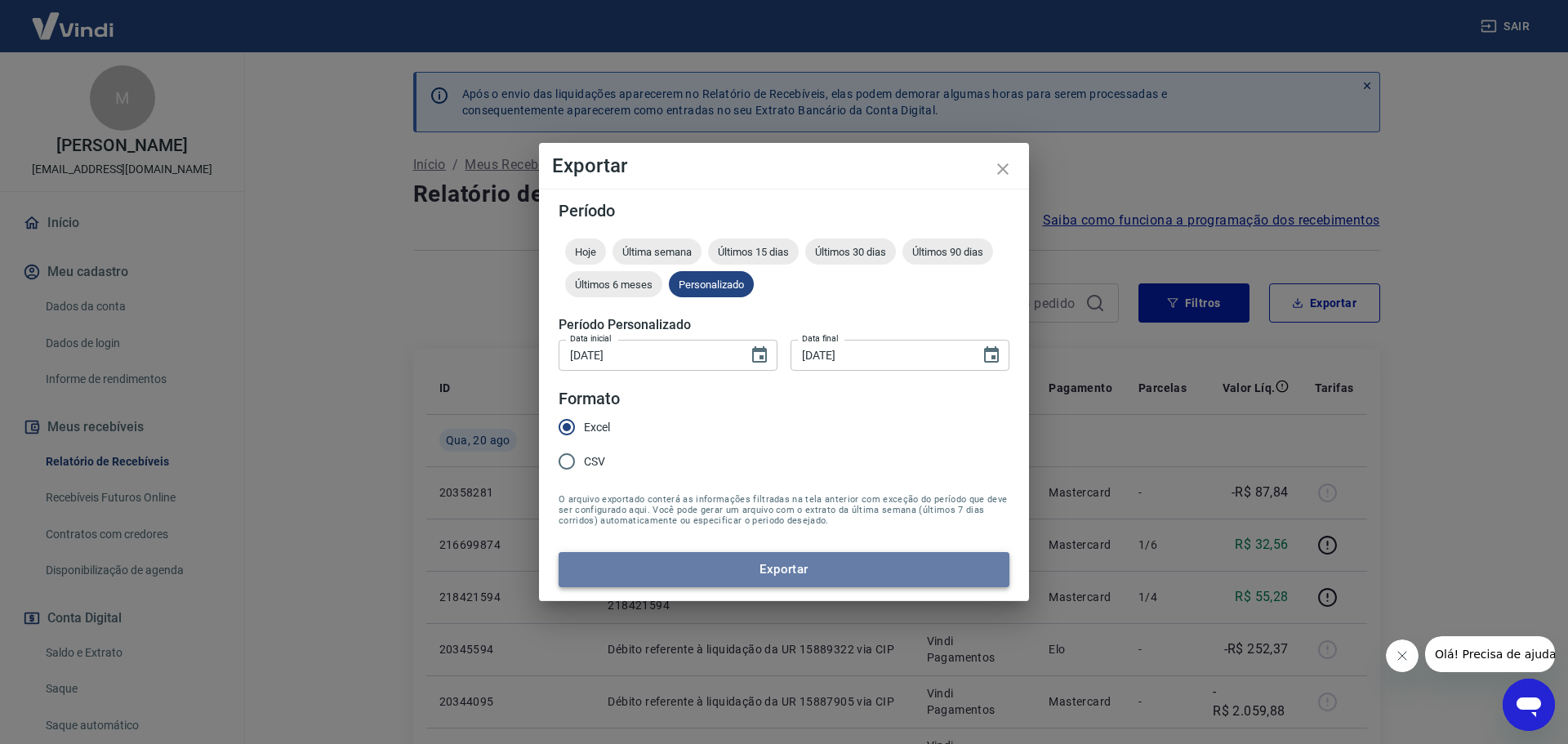
click at [660, 578] on button "Exportar" at bounding box center [784, 569] width 451 height 34
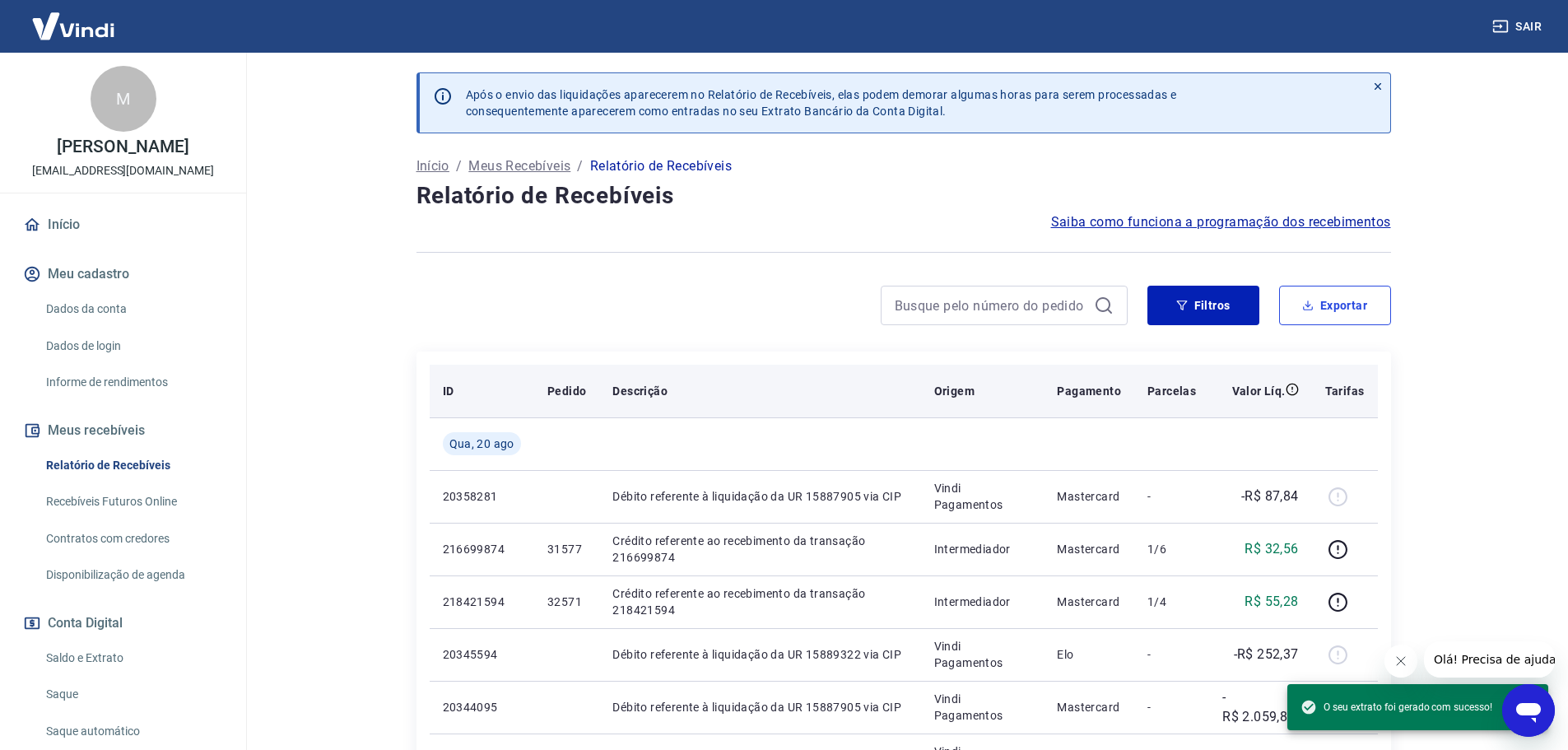
scroll to position [82, 0]
